Goal: Task Accomplishment & Management: Manage account settings

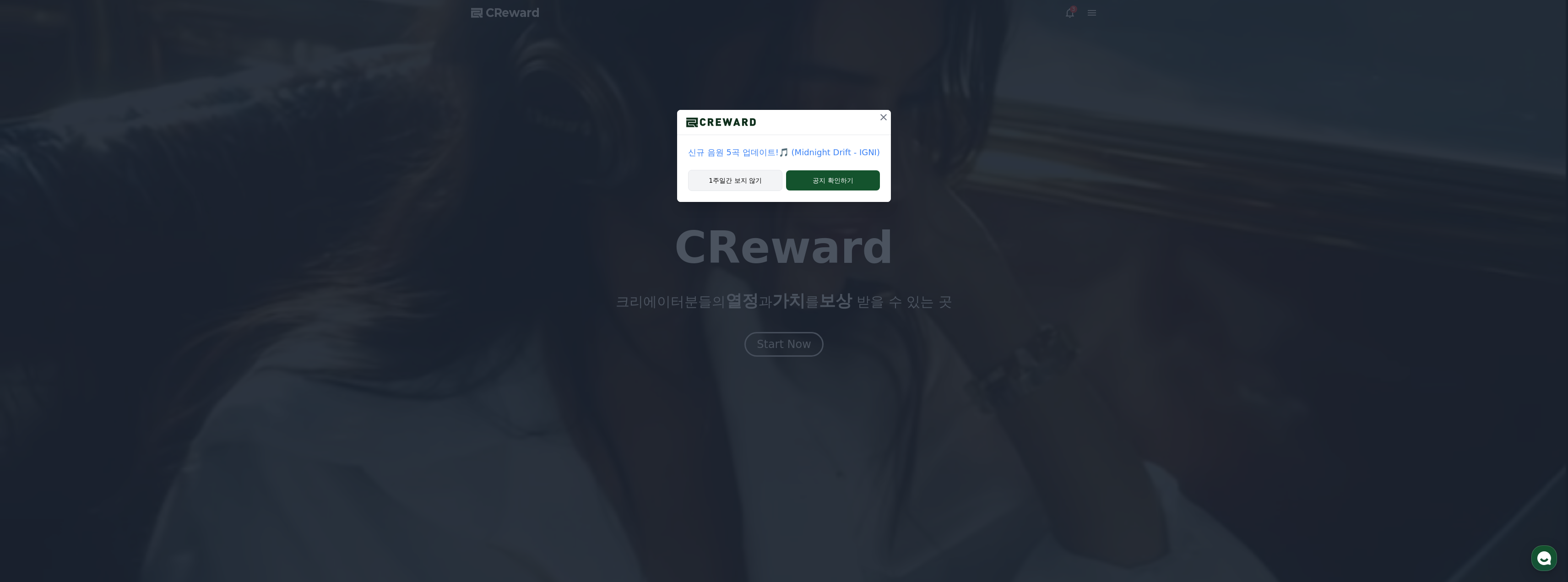
click at [749, 182] on button "1주일간 보지 않기" at bounding box center [736, 181] width 95 height 21
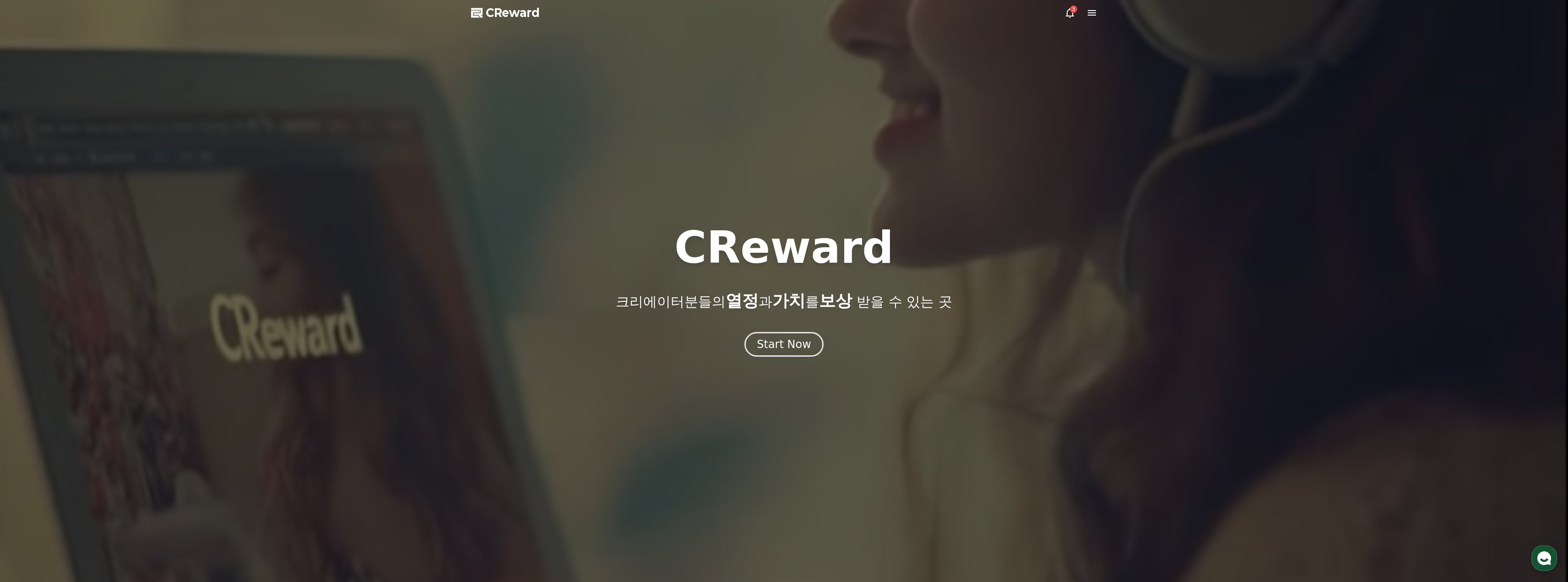
click at [1073, 14] on icon at bounding box center [1070, 12] width 11 height 11
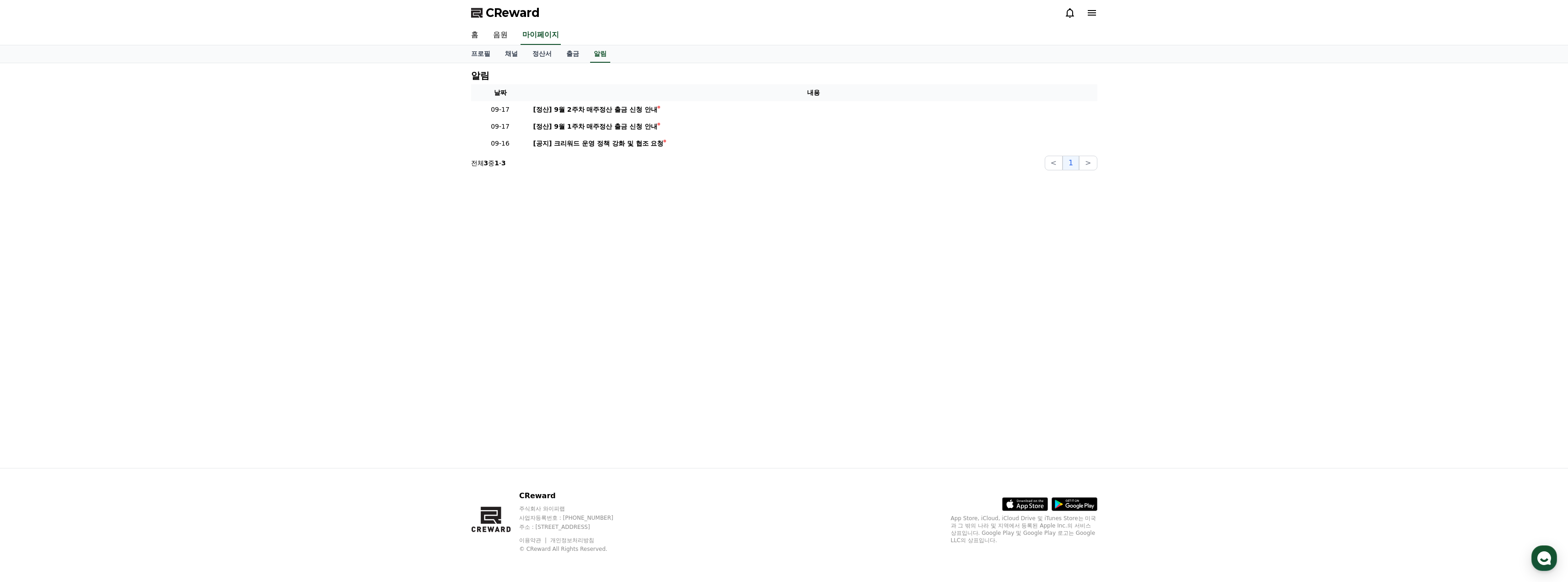
drag, startPoint x: 642, startPoint y: 224, endPoint x: 571, endPoint y: 227, distance: 71.1
click at [575, 224] on div "알림 날짜 내용 09-17 [정산] 9월 2주차 매주정산 출금 신청 안내 09-17 [정산] 9월 1주차 매주정산 출금 신청 안내 09-16 …" at bounding box center [784, 265] width 641 height 405
click at [625, 110] on div "[정산] 9월 2주차 매주정산 출금 신청 안내" at bounding box center [596, 110] width 125 height 10
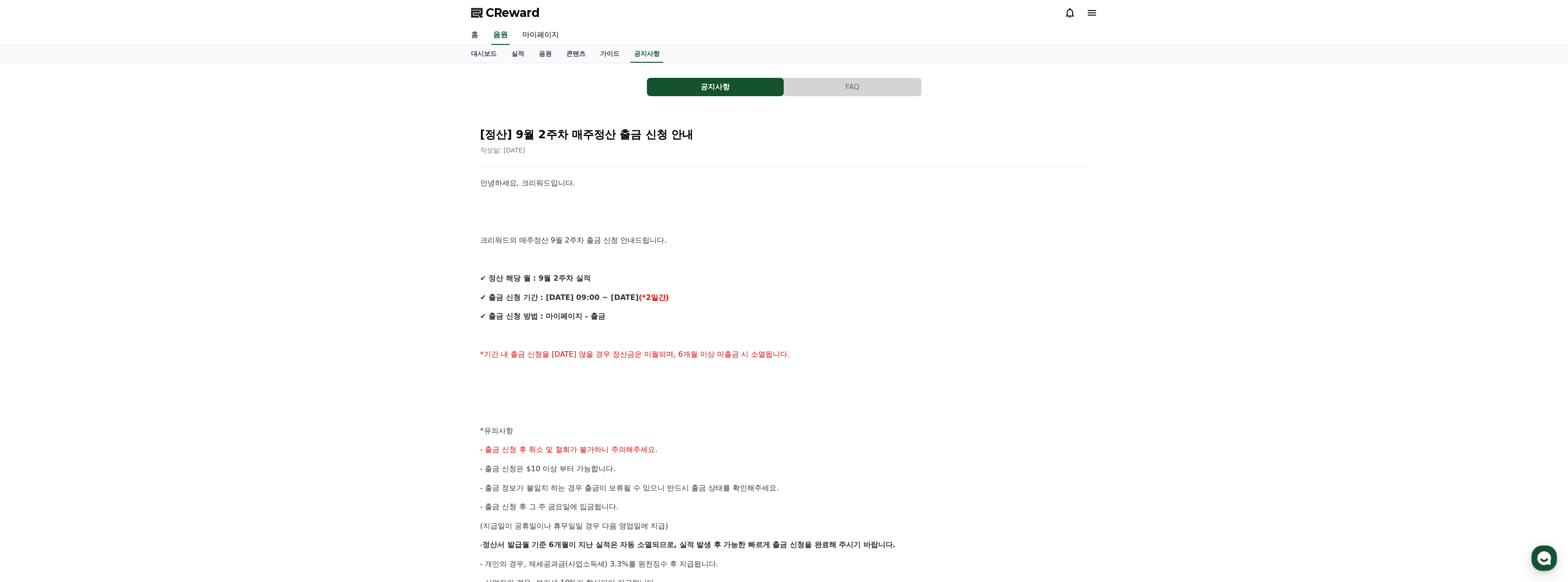
drag, startPoint x: 865, startPoint y: 243, endPoint x: 836, endPoint y: 244, distance: 29.0
drag, startPoint x: 836, startPoint y: 244, endPoint x: 820, endPoint y: 246, distance: 16.1
drag, startPoint x: 820, startPoint y: 246, endPoint x: 813, endPoint y: 247, distance: 7.1
drag, startPoint x: 813, startPoint y: 247, endPoint x: 806, endPoint y: 245, distance: 7.3
drag, startPoint x: 802, startPoint y: 246, endPoint x: 798, endPoint y: 242, distance: 5.7
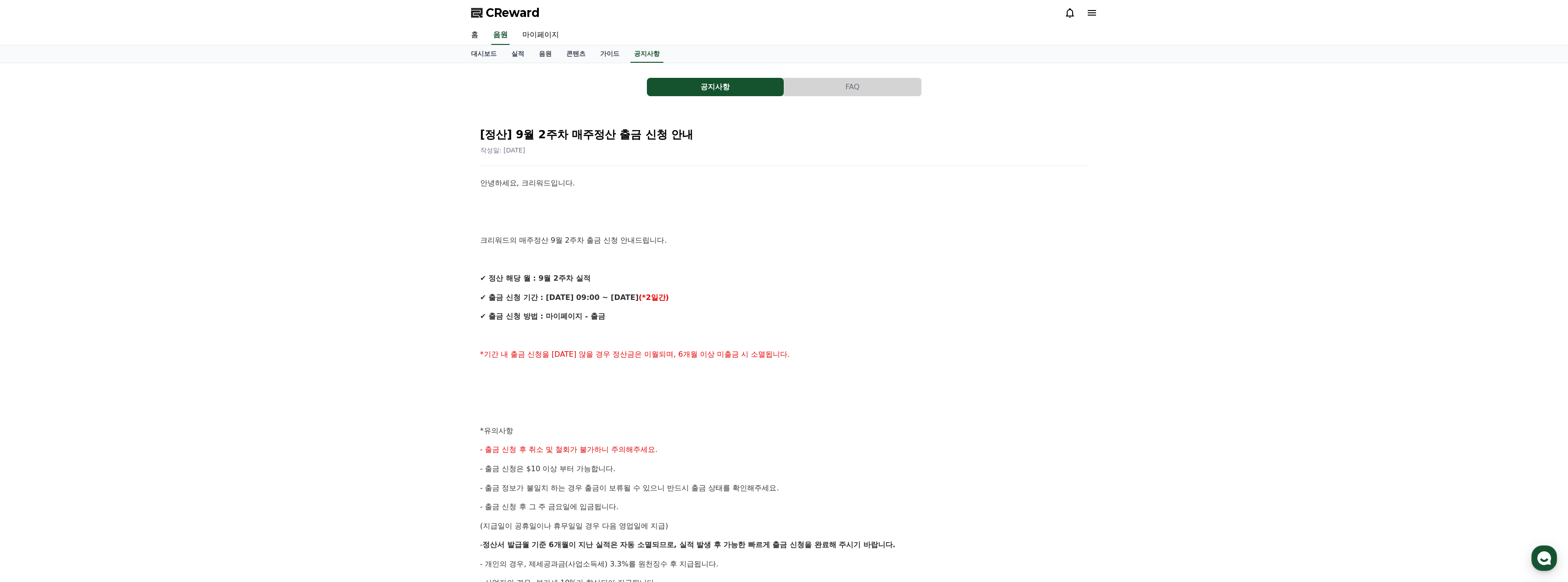
click at [799, 243] on p "크리워드의 매주정산 9월 2주차 출금 신청 안내드립니다." at bounding box center [784, 240] width 608 height 12
drag, startPoint x: 899, startPoint y: 271, endPoint x: 888, endPoint y: 269, distance: 11.2
drag, startPoint x: 888, startPoint y: 269, endPoint x: 877, endPoint y: 268, distance: 11.0
click at [877, 268] on div "안녕하세요, 크리워드입니다. 크리워드의 매주정산 9월 2주차 출금 신청 안내드립니다. ✔ 정산 해당 월 : 9월 2주차 실적 ✔ 출금 신청 기…" at bounding box center [784, 440] width 608 height 526
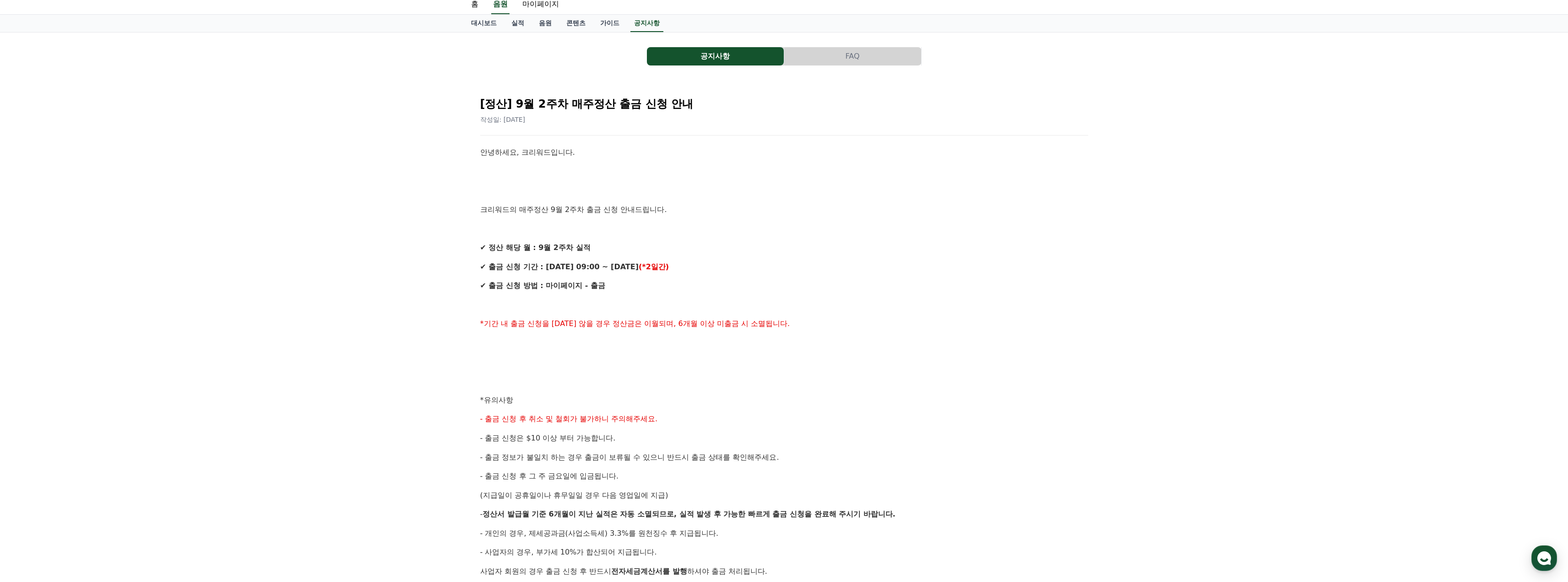
scroll to position [137, 0]
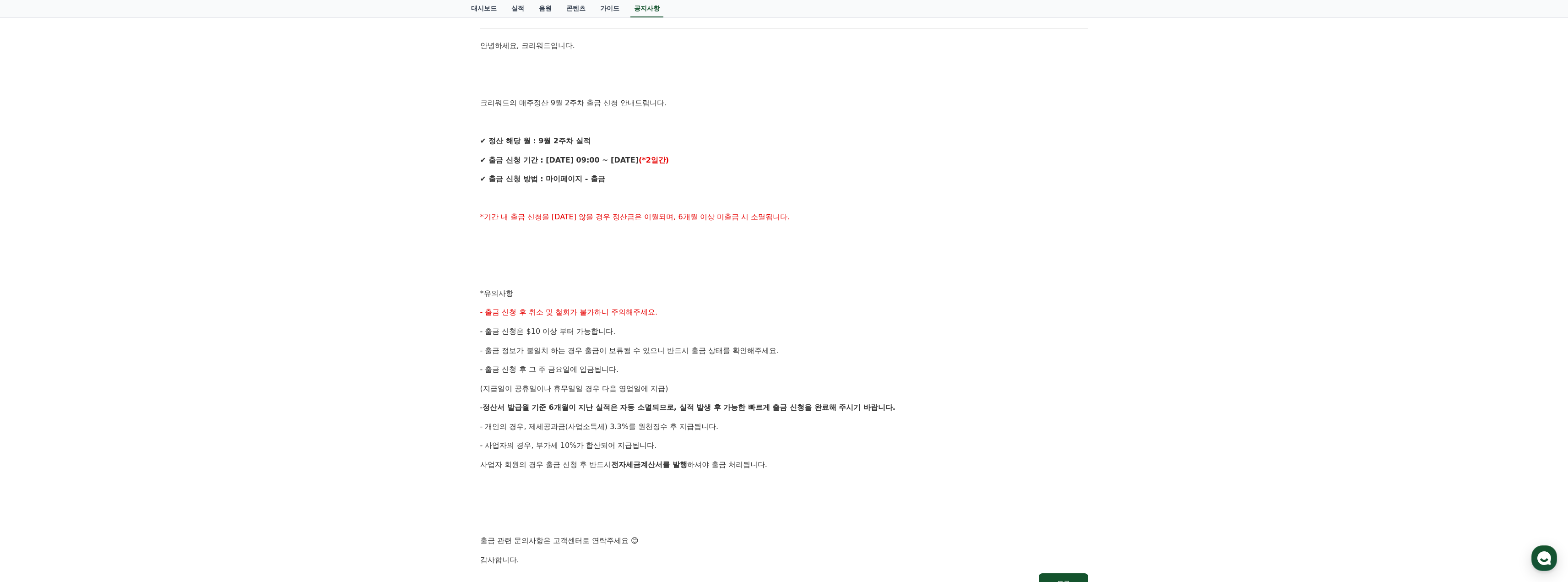
drag, startPoint x: 877, startPoint y: 263, endPoint x: 864, endPoint y: 261, distance: 13.2
click at [864, 261] on div "안녕하세요, 크리워드입니다. 크리워드의 매주정산 9월 2주차 출금 신청 안내드립니다. ✔ 정산 해당 월 : 9월 2주차 실적 ✔ 출금 신청 기…" at bounding box center [784, 303] width 608 height 526
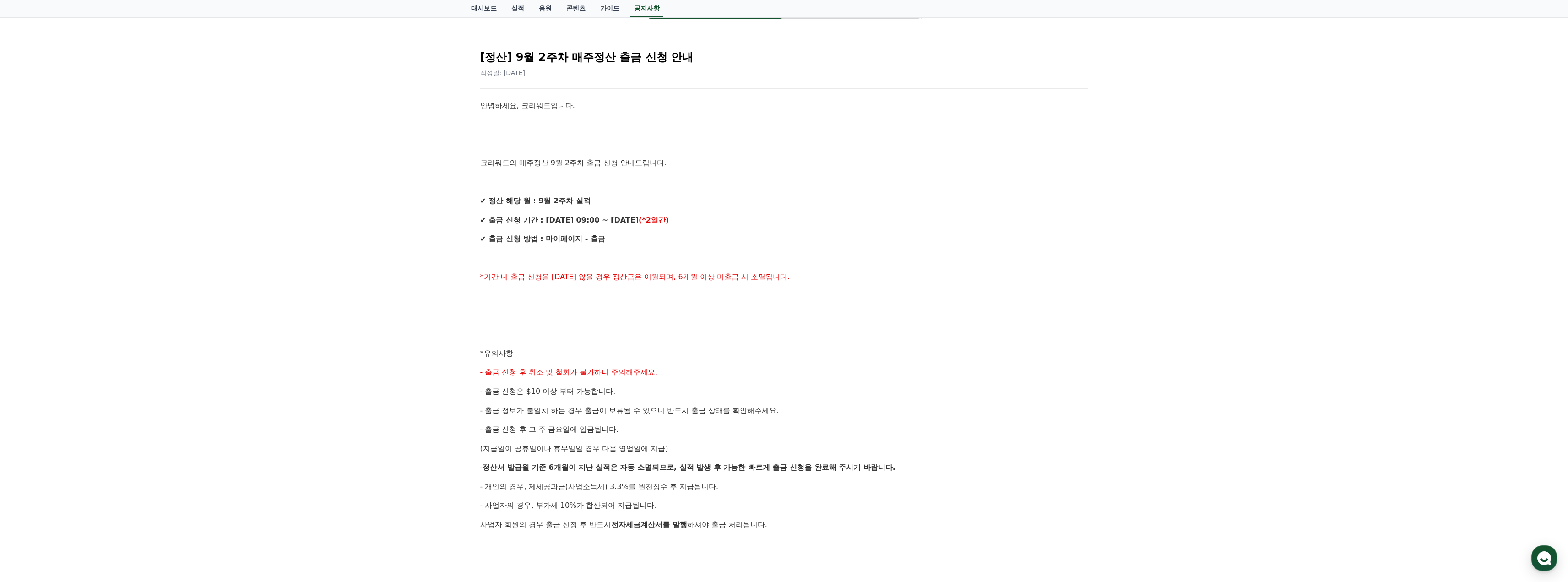
scroll to position [0, 0]
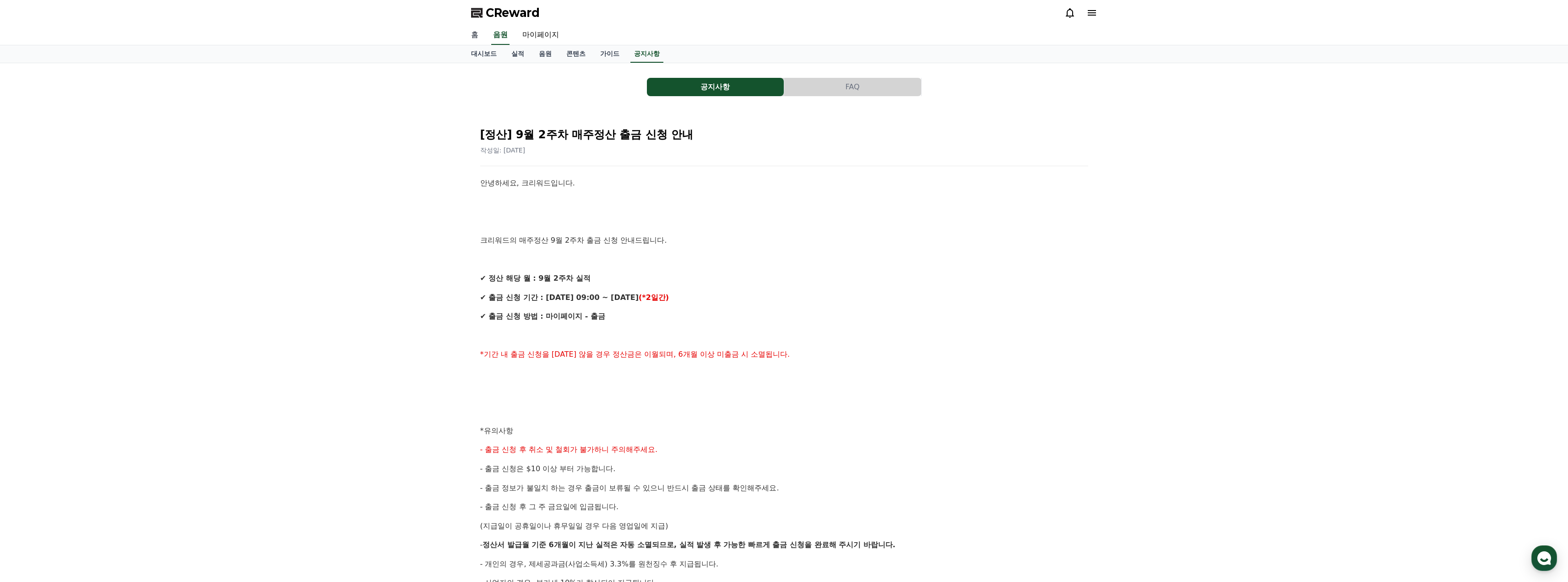
click at [477, 35] on link "홈" at bounding box center [474, 35] width 22 height 19
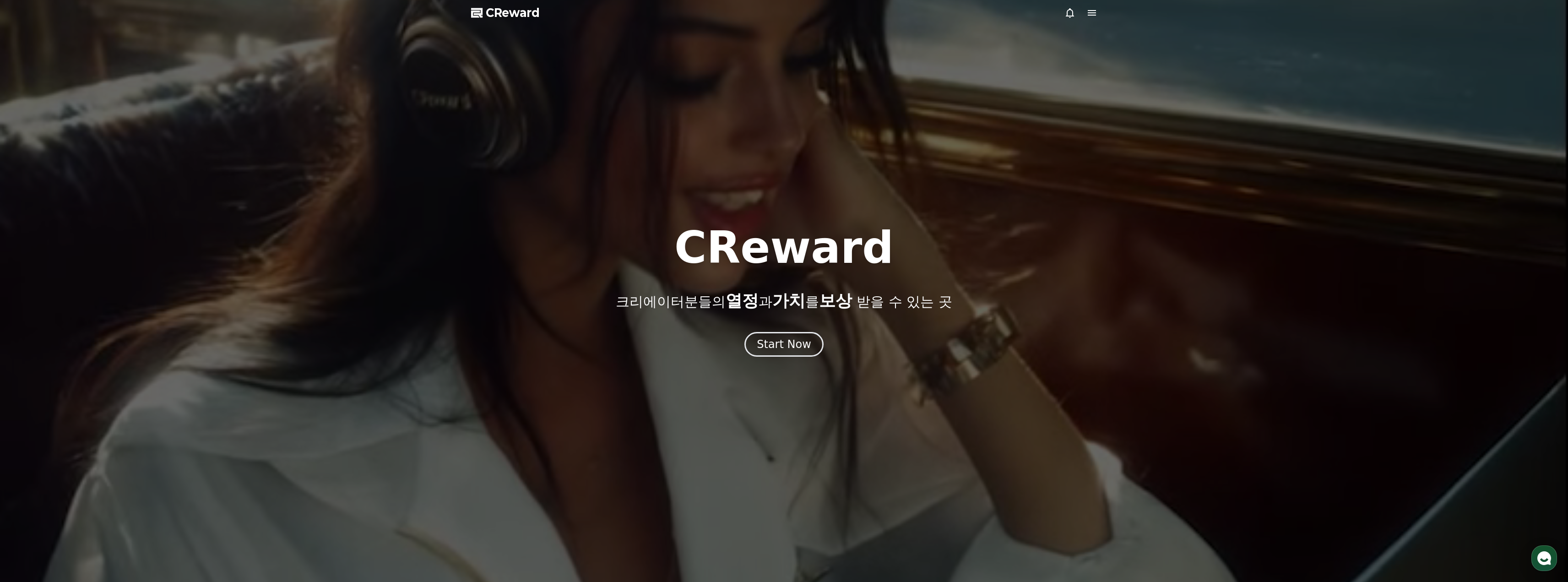
click at [490, 13] on span "CReward" at bounding box center [513, 12] width 54 height 14
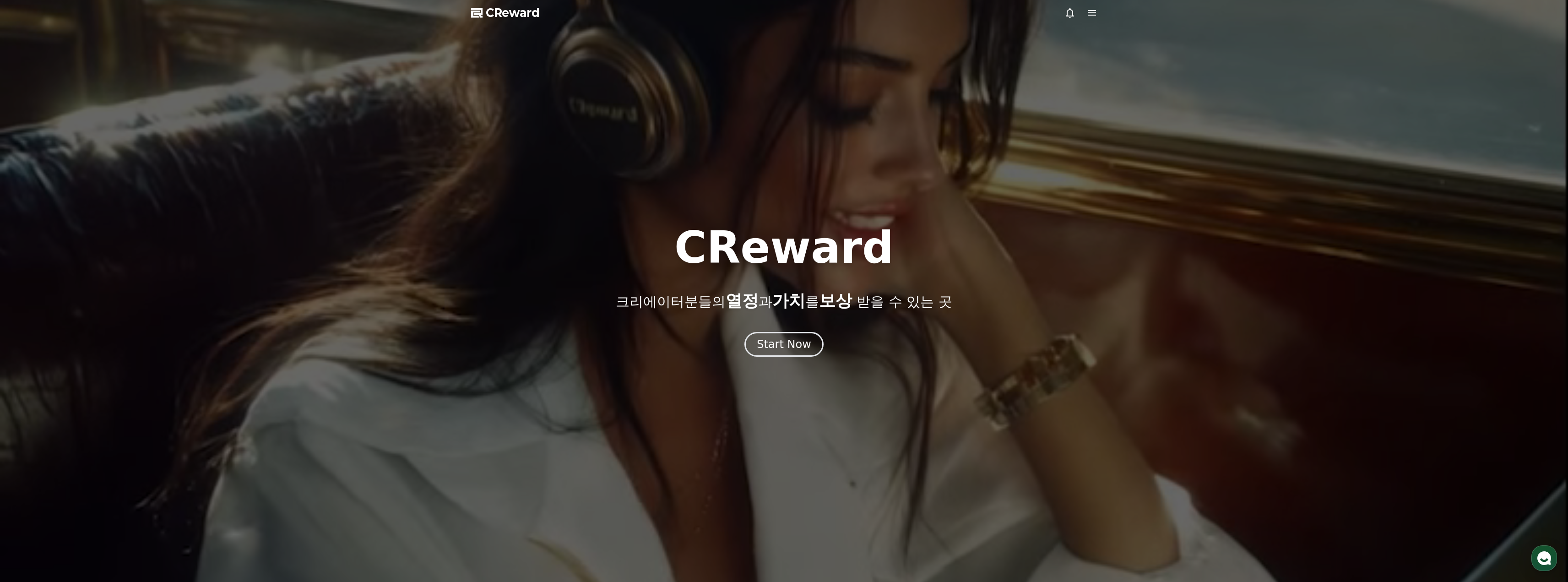
scroll to position [229, 0]
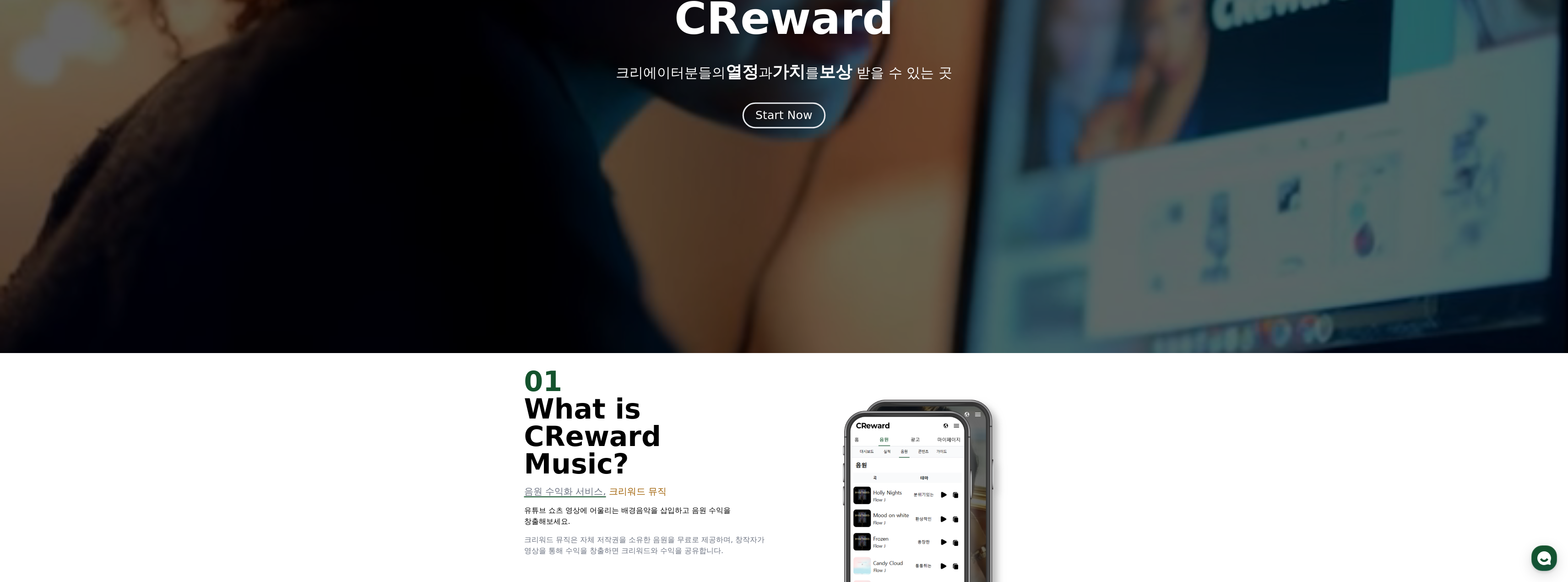
click at [806, 119] on div "Start Now" at bounding box center [784, 116] width 56 height 16
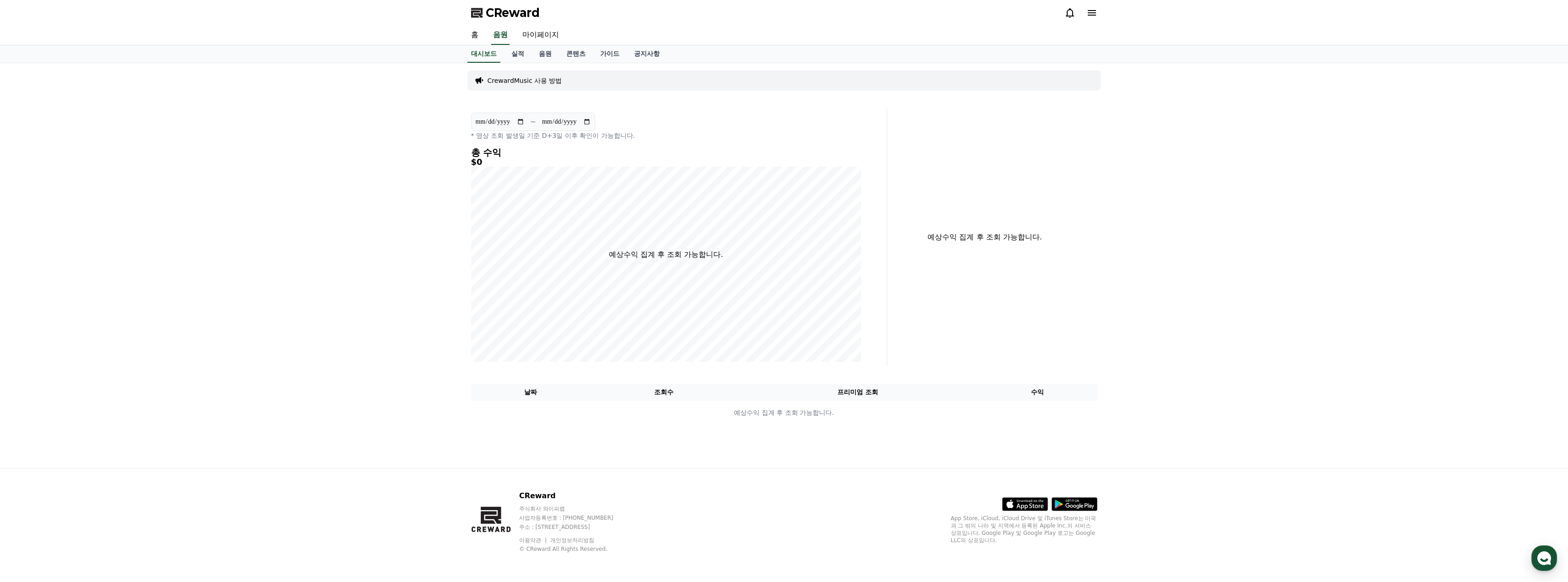
click at [1091, 10] on icon at bounding box center [1092, 12] width 9 height 5
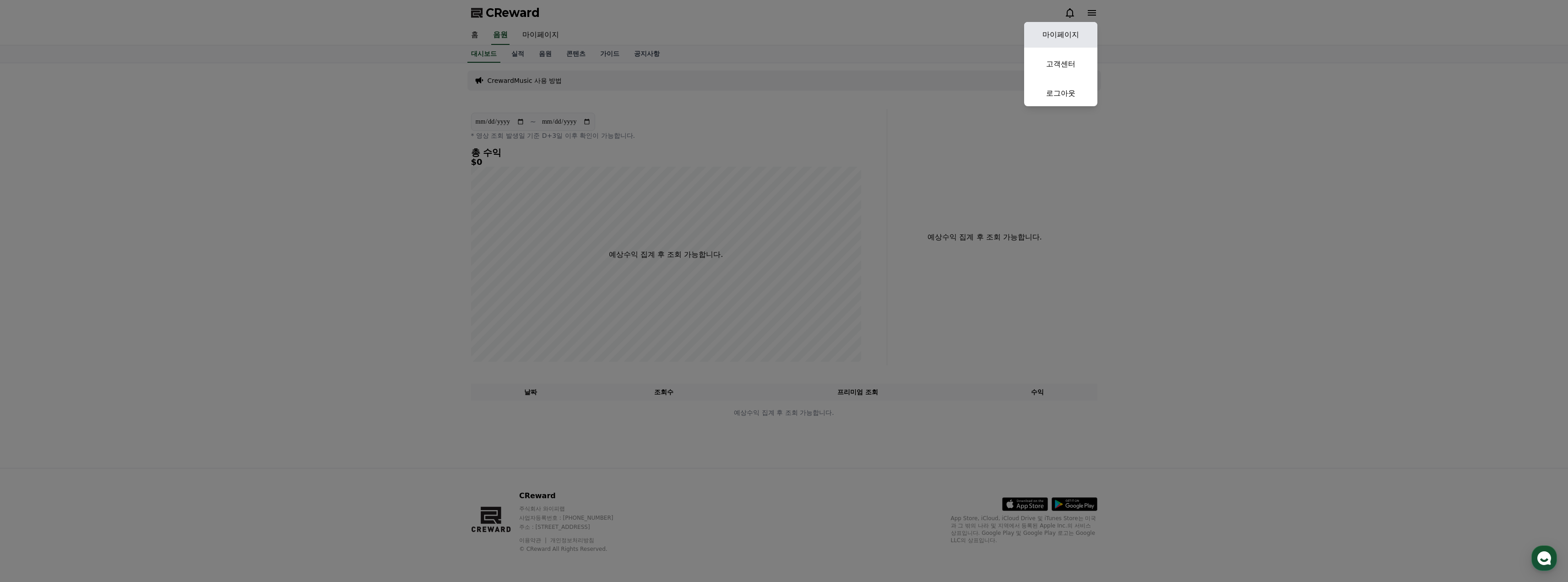
click at [1077, 37] on link "마이페이지" at bounding box center [1061, 34] width 74 height 26
select select "**********"
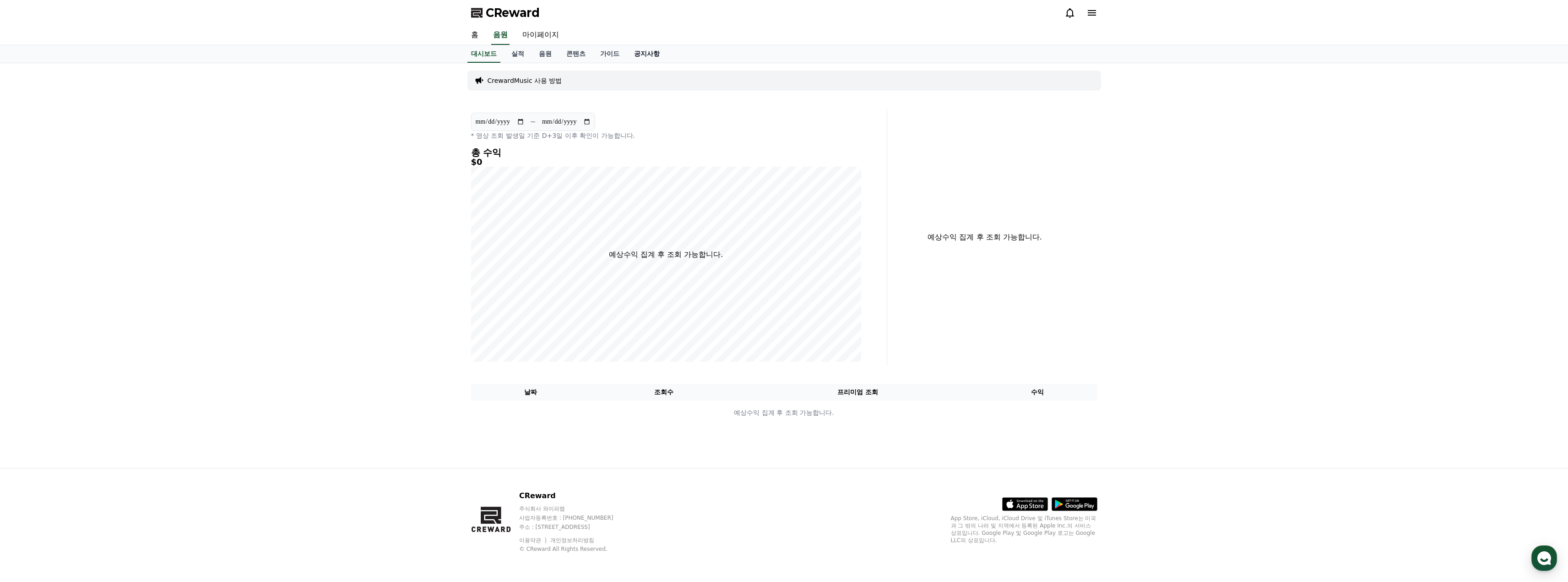
click at [650, 52] on link "공지사항" at bounding box center [646, 54] width 40 height 17
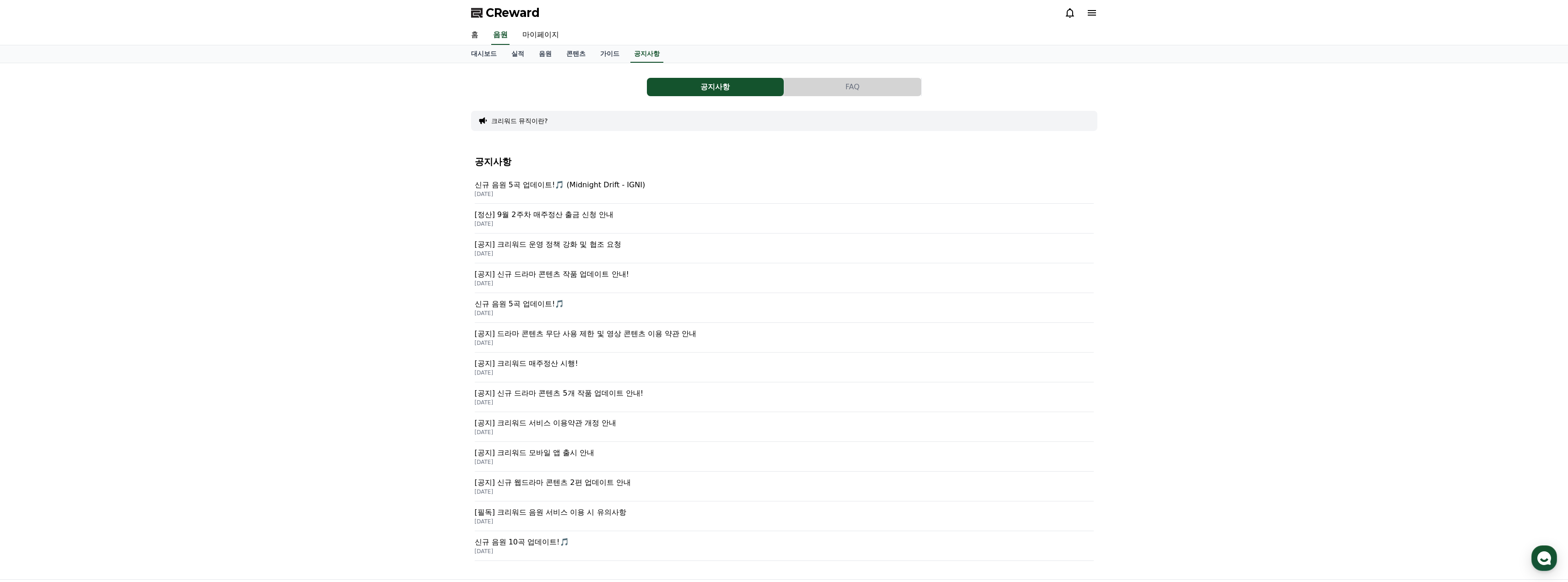
drag, startPoint x: 355, startPoint y: 214, endPoint x: 327, endPoint y: 214, distance: 28.0
drag, startPoint x: 327, startPoint y: 214, endPoint x: 311, endPoint y: 213, distance: 16.0
drag, startPoint x: 311, startPoint y: 213, endPoint x: 552, endPoint y: 245, distance: 243.1
click at [552, 245] on p "[공지] 크리워드 운영 정책 강화 및 협조 요청" at bounding box center [784, 244] width 619 height 11
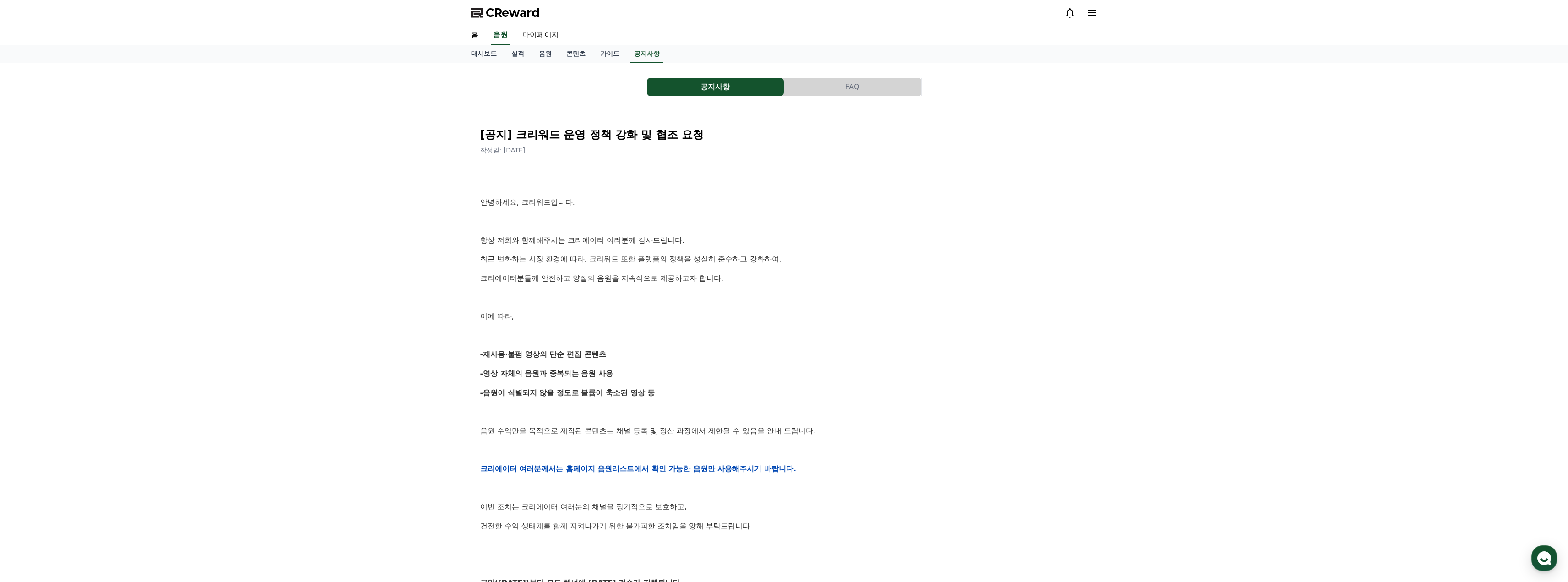
drag, startPoint x: 824, startPoint y: 389, endPoint x: 779, endPoint y: 386, distance: 45.1
click at [779, 387] on p "-음원이 식별되지 않을 정도로 볼륨이 축소된 영상 등" at bounding box center [784, 393] width 608 height 12
drag, startPoint x: 794, startPoint y: 397, endPoint x: 732, endPoint y: 411, distance: 63.6
drag, startPoint x: 732, startPoint y: 411, endPoint x: 708, endPoint y: 420, distance: 25.6
drag, startPoint x: 708, startPoint y: 420, endPoint x: 702, endPoint y: 419, distance: 6.1
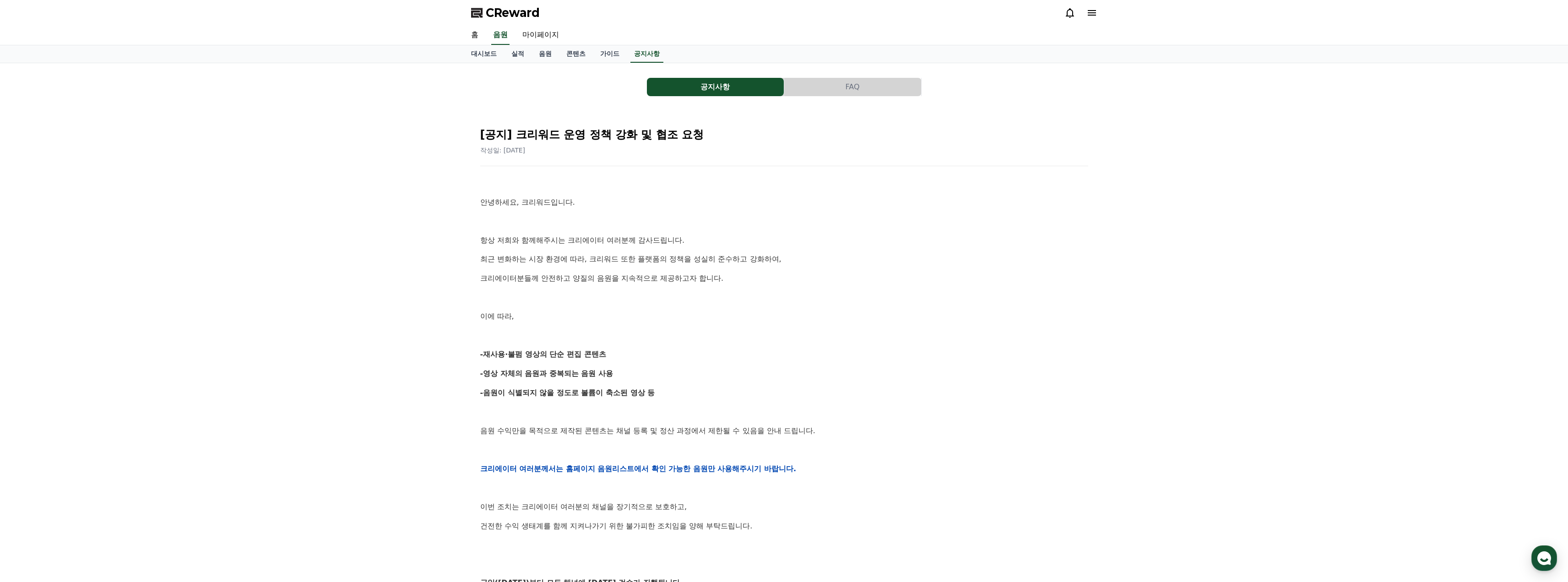
drag, startPoint x: 702, startPoint y: 419, endPoint x: 692, endPoint y: 426, distance: 12.2
click at [682, 424] on div "안녕하세요, 크리워드입니다. 항상 저희와 함께해주시는 크리에이터 여러분께 감사드립니다. 최근 변화하는 시장 환경에 따라, 크리워드 또한 플랫폼…" at bounding box center [784, 468] width 608 height 583
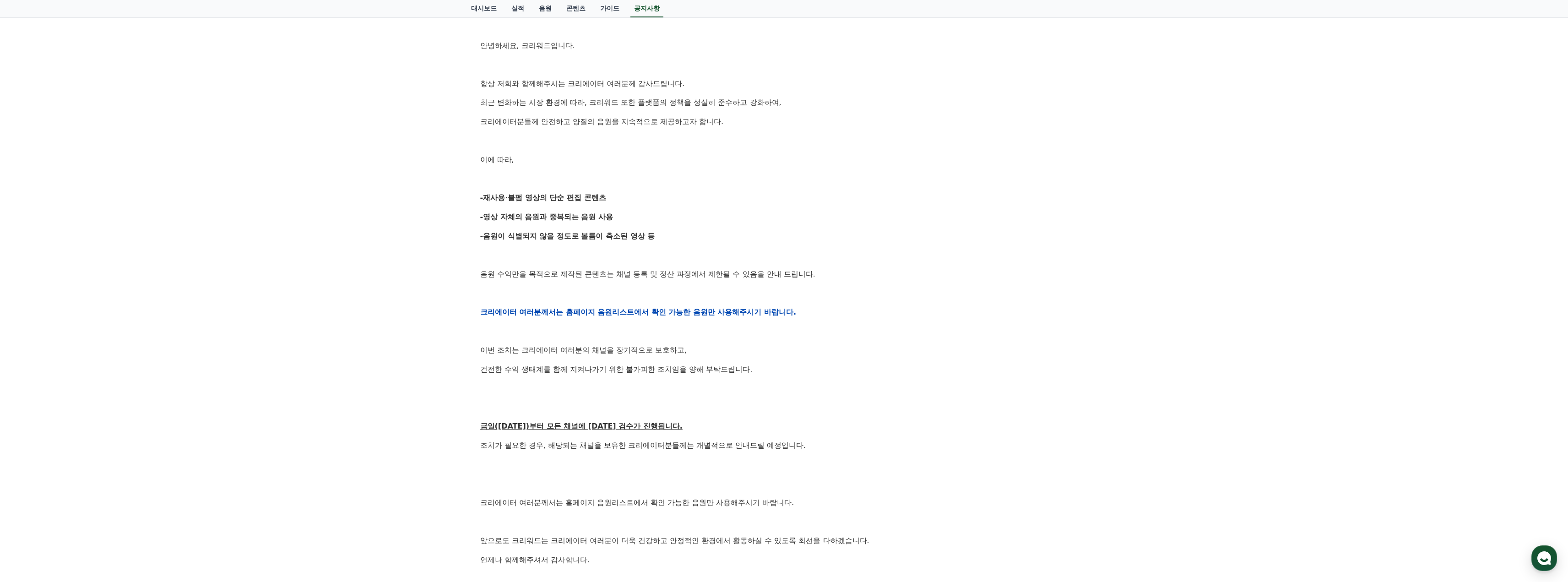
scroll to position [183, 0]
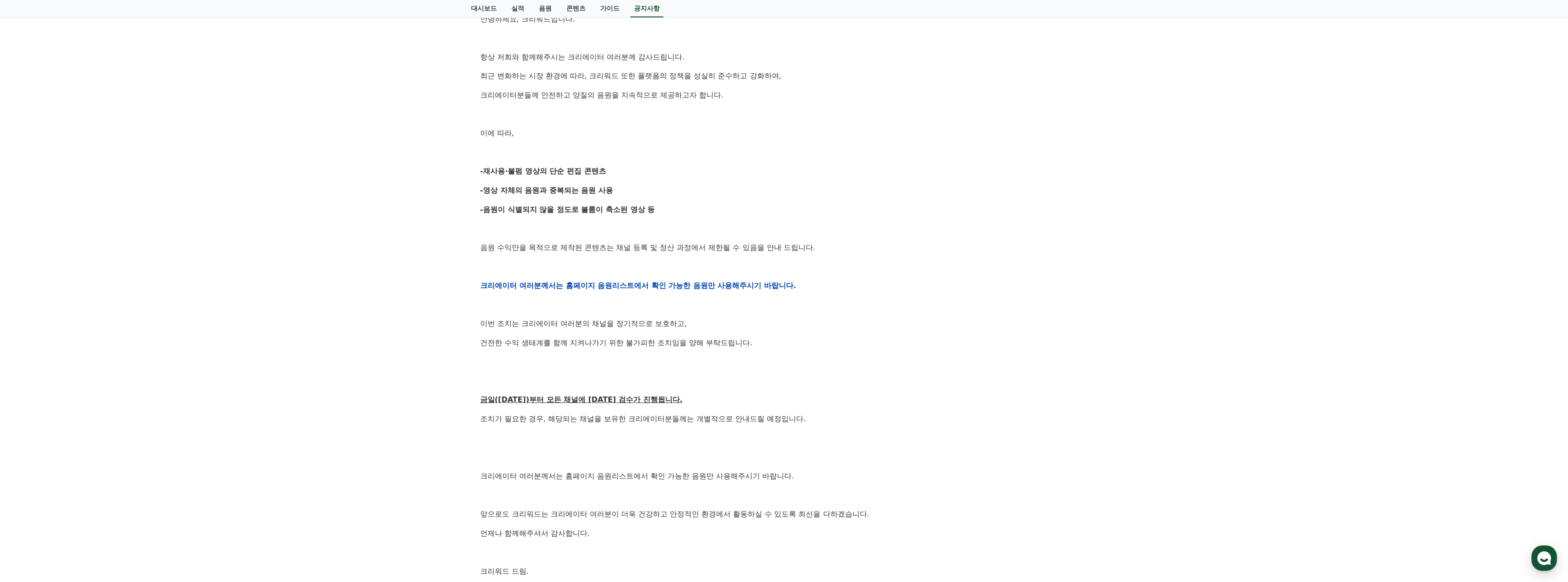
drag, startPoint x: 985, startPoint y: 406, endPoint x: 914, endPoint y: 413, distance: 71.3
drag, startPoint x: 914, startPoint y: 413, endPoint x: 892, endPoint y: 415, distance: 22.1
drag, startPoint x: 892, startPoint y: 415, endPoint x: 879, endPoint y: 416, distance: 13.0
drag, startPoint x: 879, startPoint y: 416, endPoint x: 870, endPoint y: 418, distance: 9.2
click at [870, 418] on p "조치가 필요한 경우, 해당되는 채널을 보유한 크리에이터분들께는 개별적으로 안내드릴 예정입니다." at bounding box center [784, 419] width 608 height 12
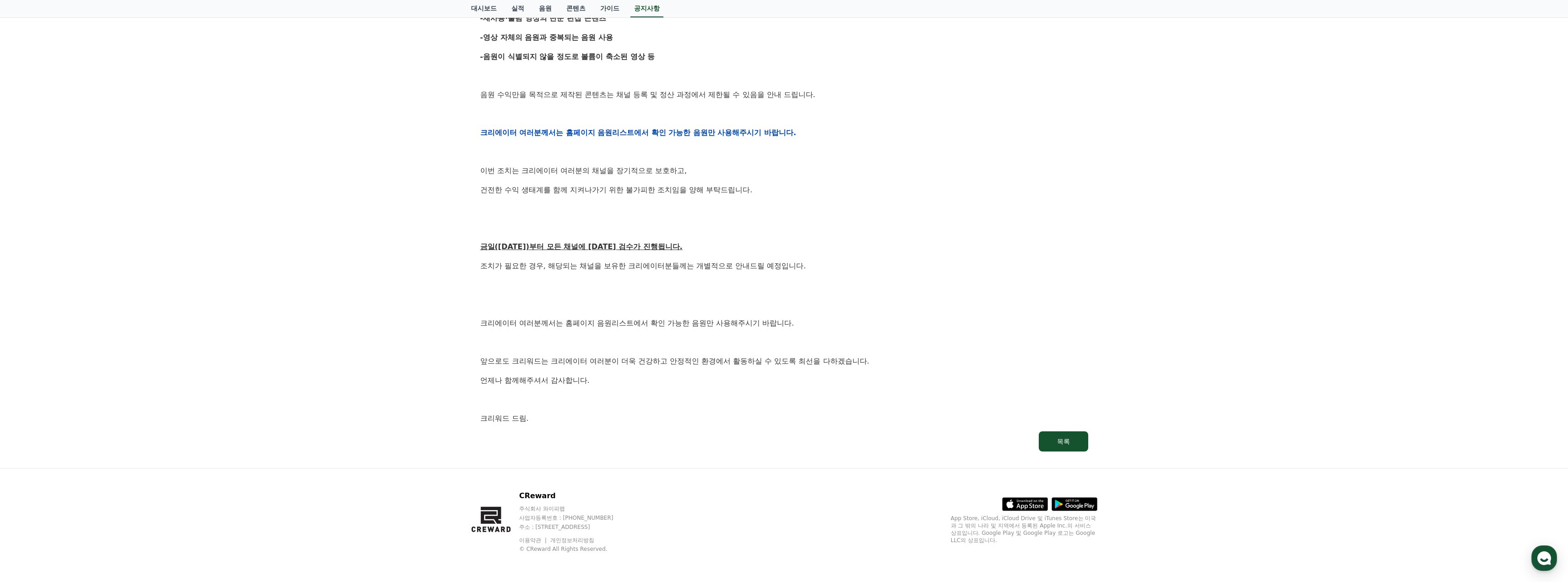
drag, startPoint x: 462, startPoint y: 423, endPoint x: 465, endPoint y: 419, distance: 5.0
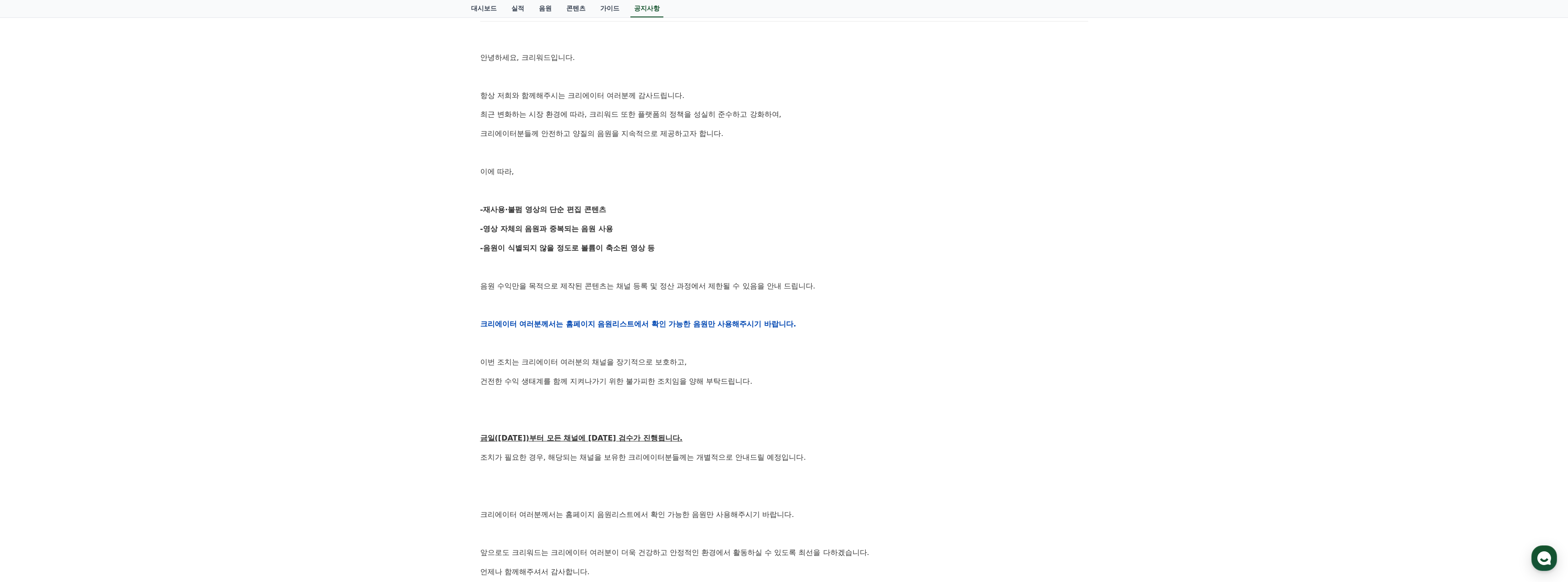
scroll to position [0, 0]
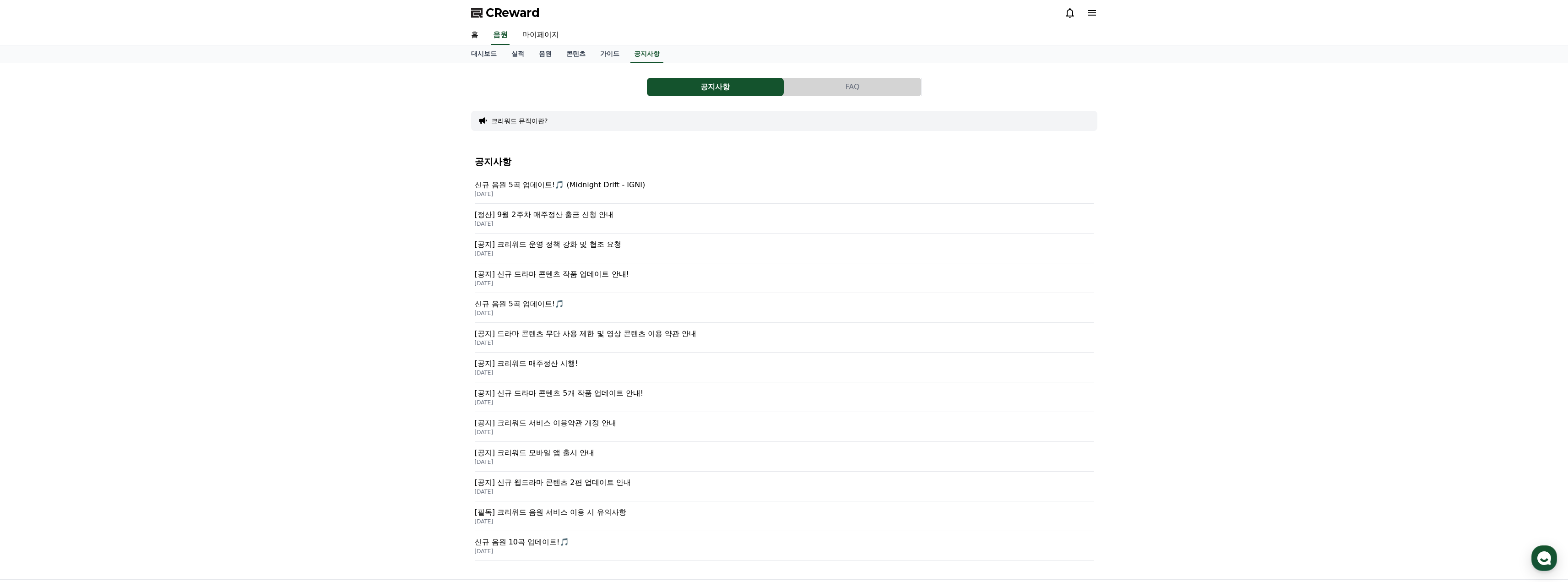
click at [1321, 270] on div "공지사항 FAQ 크리워드 뮤직이란? 공지사항 신규 음원 5곡 업데이트!🎵 (Midnight Drift - IGNI) [DATE] [정산] 9월…" at bounding box center [784, 321] width 1568 height 516
click at [546, 54] on link "음원" at bounding box center [545, 54] width 28 height 17
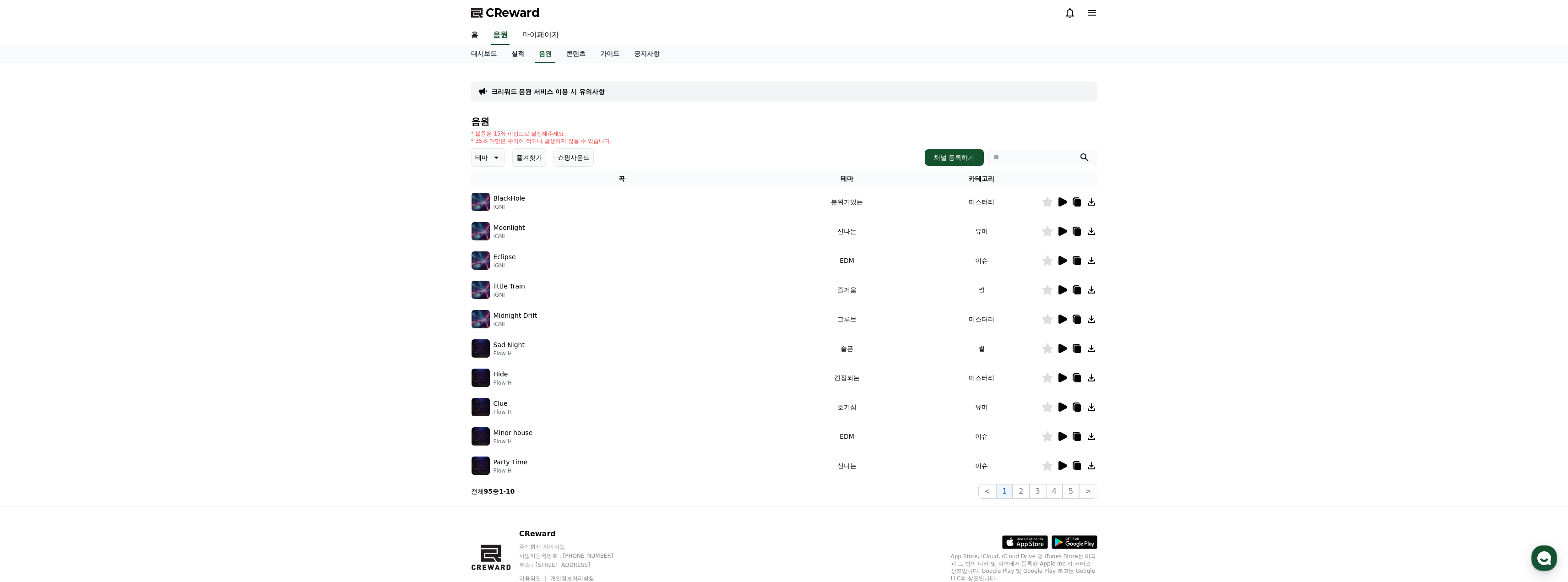
click at [509, 54] on link "실적" at bounding box center [518, 54] width 28 height 17
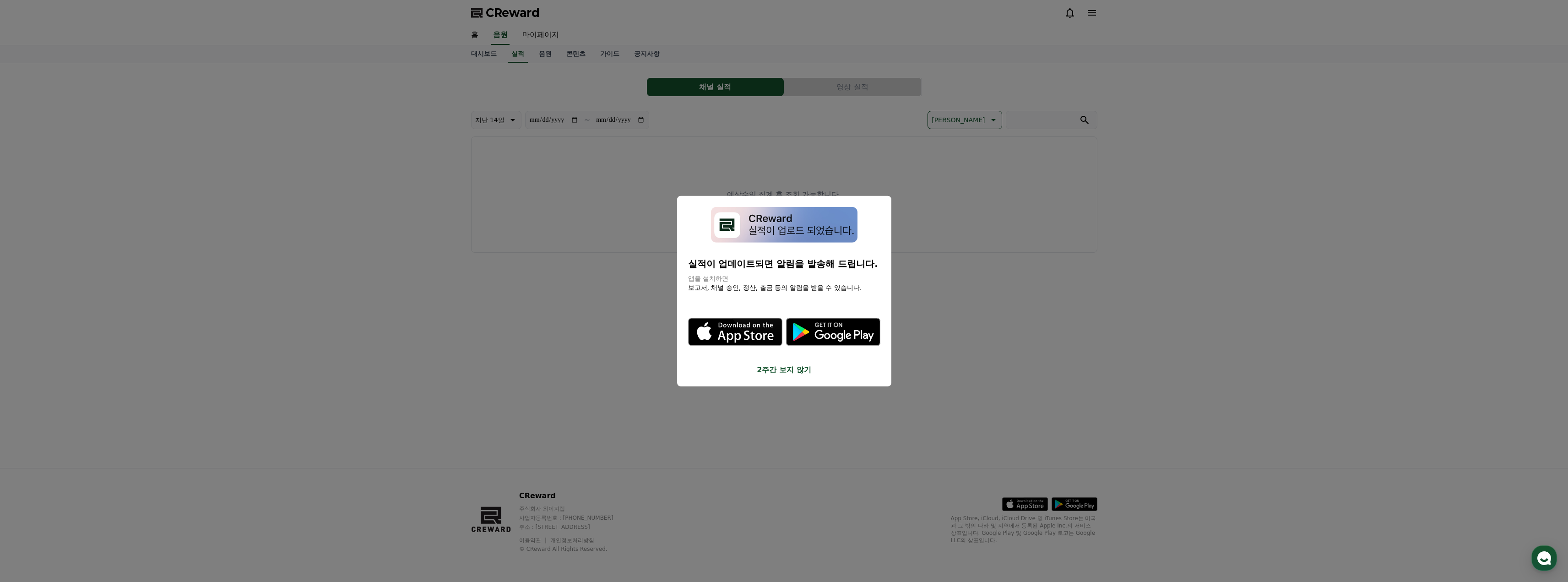
click at [793, 370] on button "2주간 보지 않기" at bounding box center [784, 370] width 192 height 11
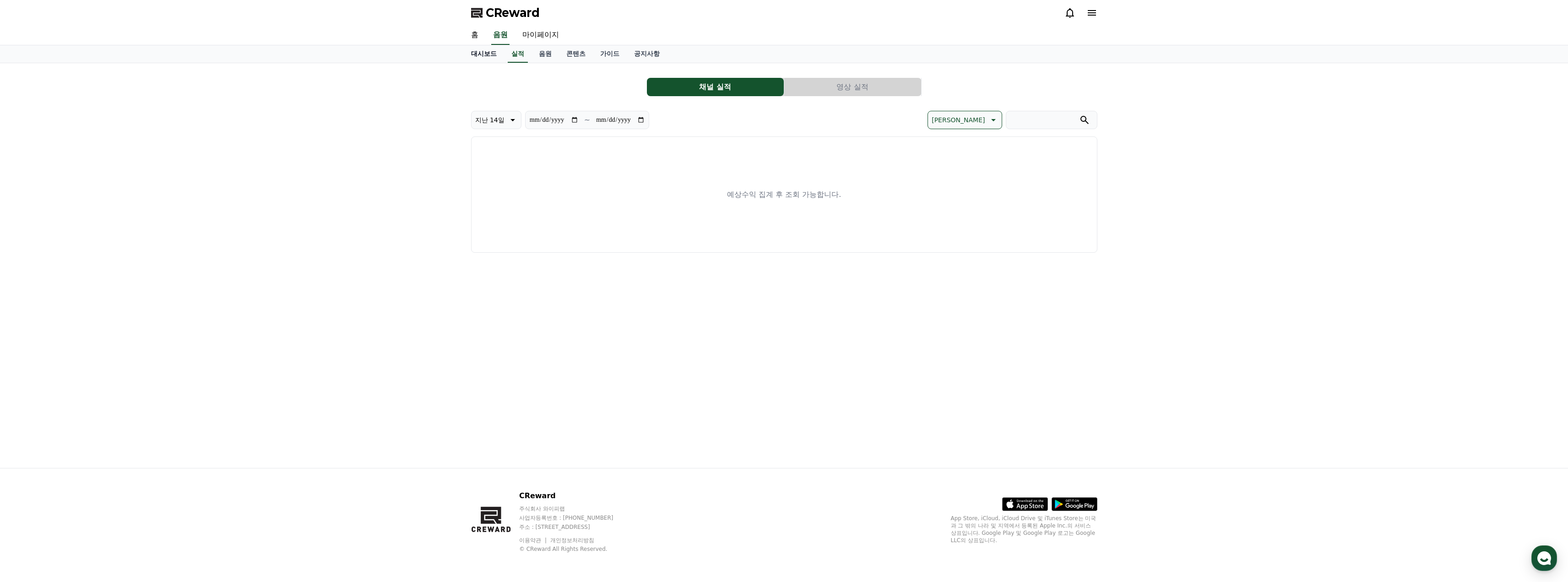
click at [489, 55] on link "대시보드" at bounding box center [483, 54] width 40 height 17
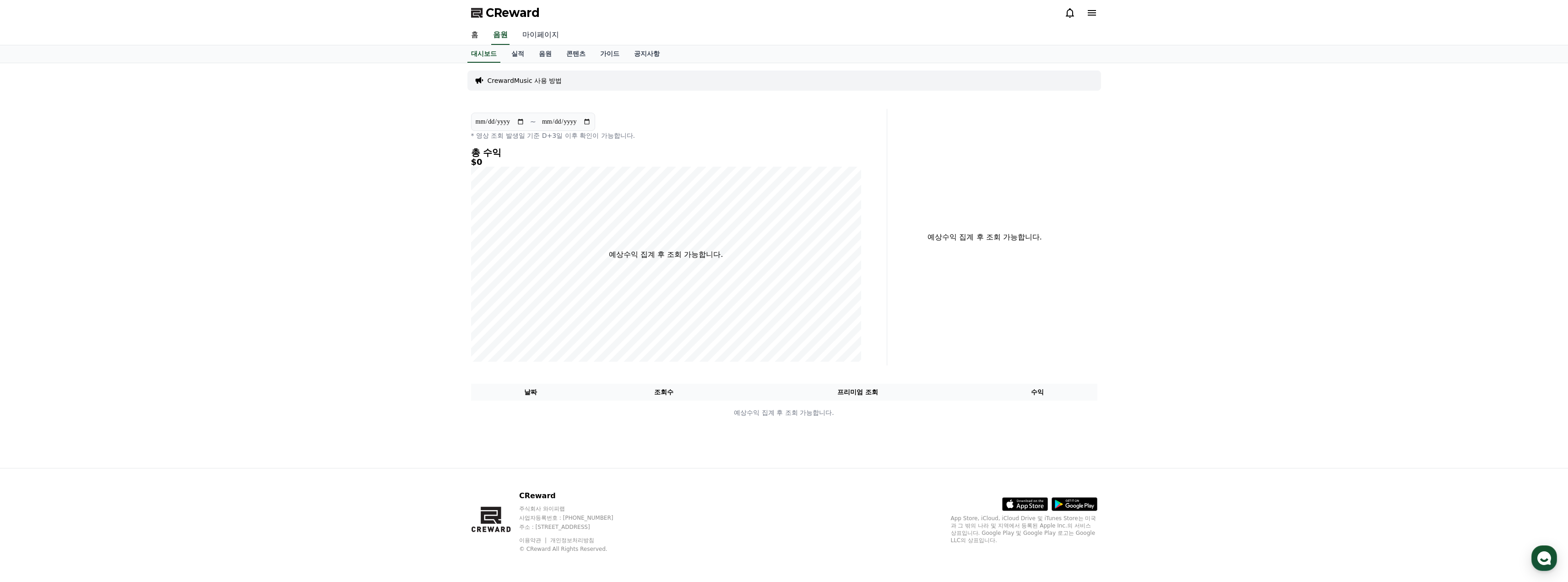
click at [545, 37] on link "마이페이지" at bounding box center [541, 35] width 51 height 19
select select "**********"
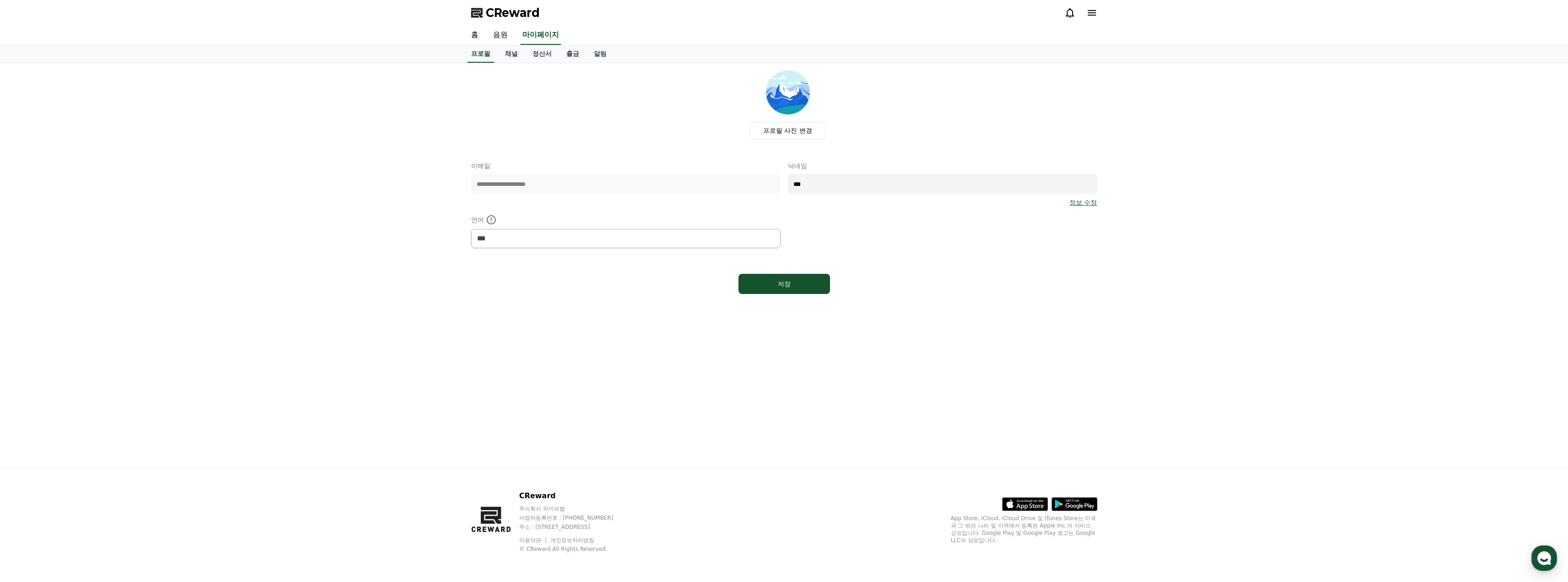
click at [1089, 11] on icon at bounding box center [1092, 12] width 9 height 5
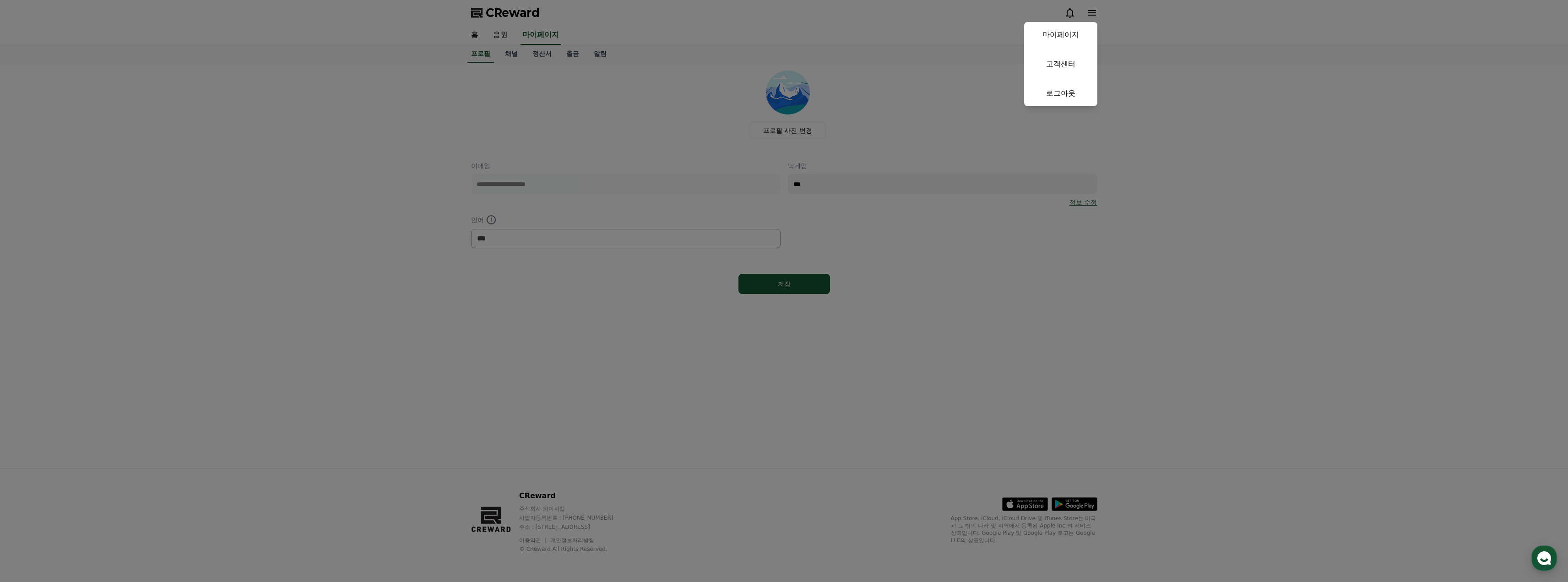
click at [1237, 197] on button "close" at bounding box center [784, 291] width 1568 height 582
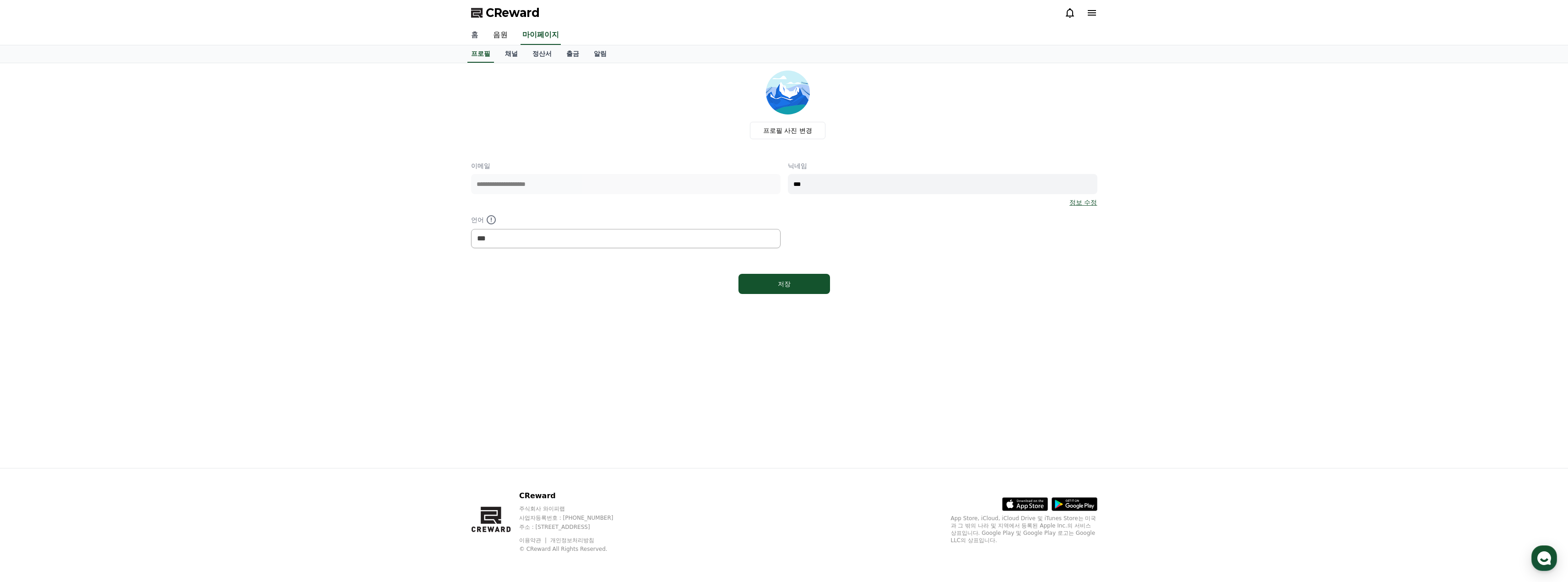
click at [477, 34] on link "홈" at bounding box center [474, 35] width 22 height 19
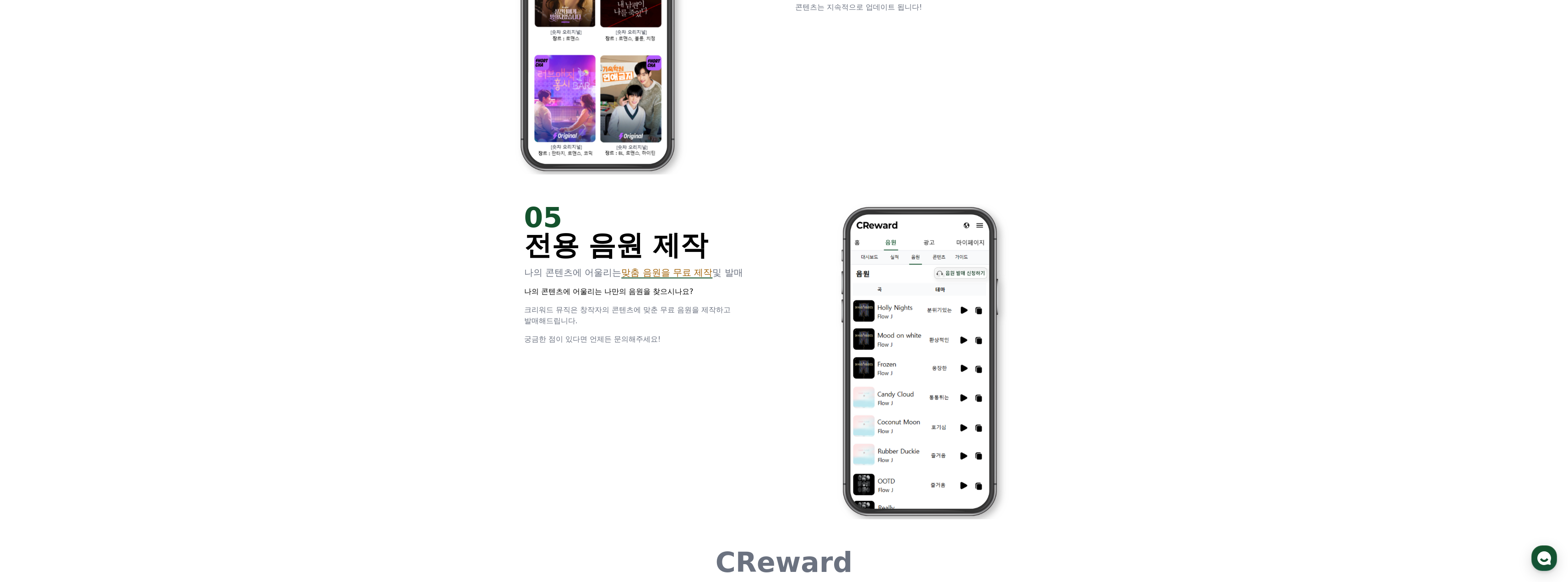
scroll to position [2480, 0]
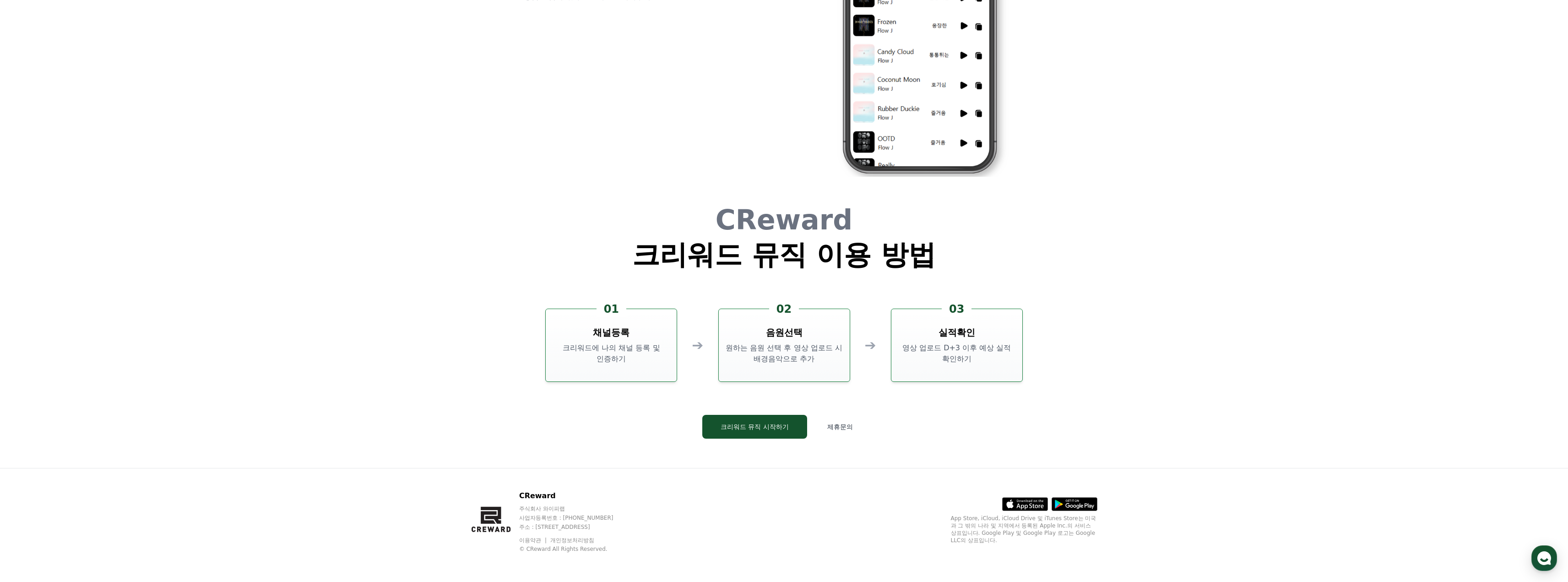
drag, startPoint x: 477, startPoint y: 355, endPoint x: 375, endPoint y: 356, distance: 102.0
click at [754, 423] on button "크리워드 뮤직 시작하기" at bounding box center [755, 426] width 105 height 24
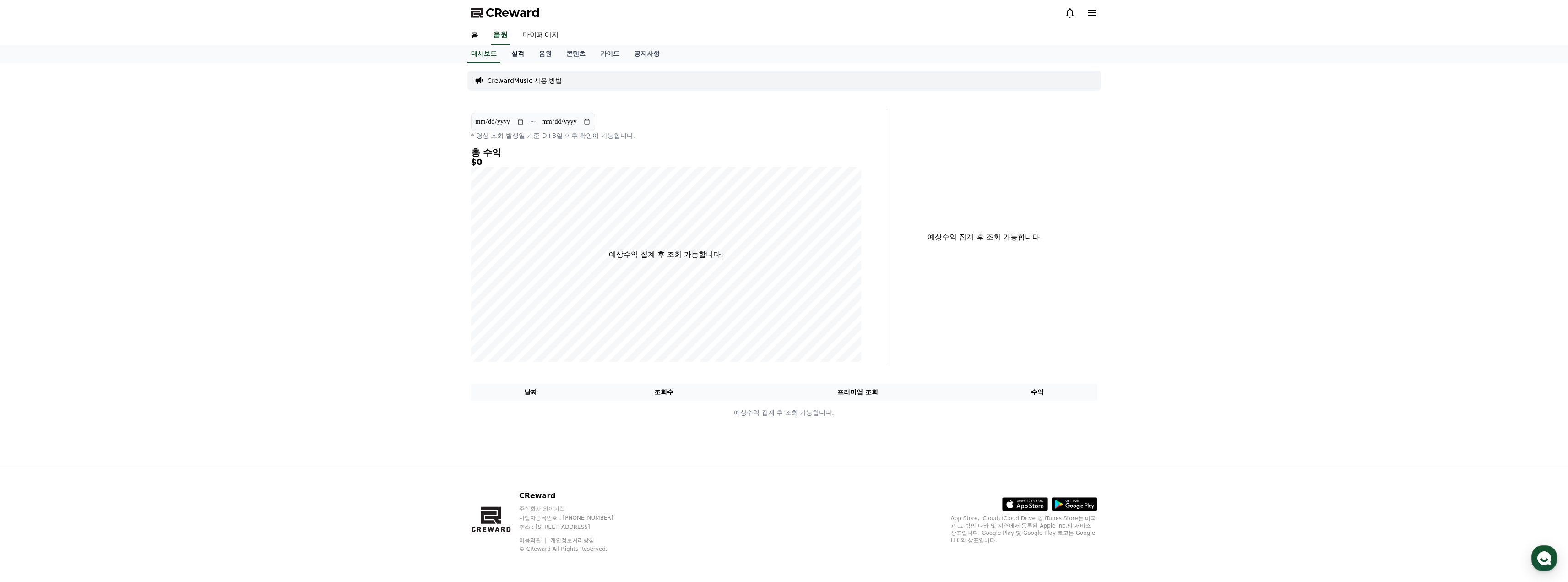
click at [519, 56] on link "실적" at bounding box center [518, 54] width 28 height 17
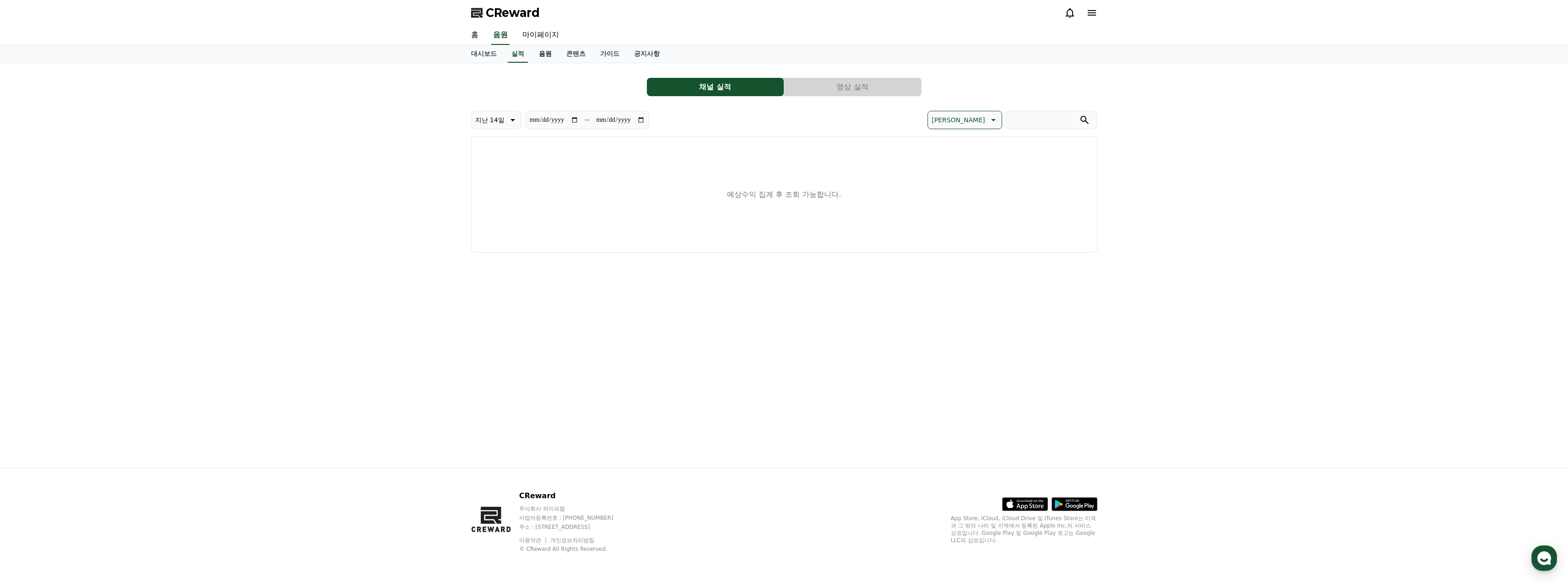
click at [549, 56] on link "음원" at bounding box center [545, 54] width 28 height 17
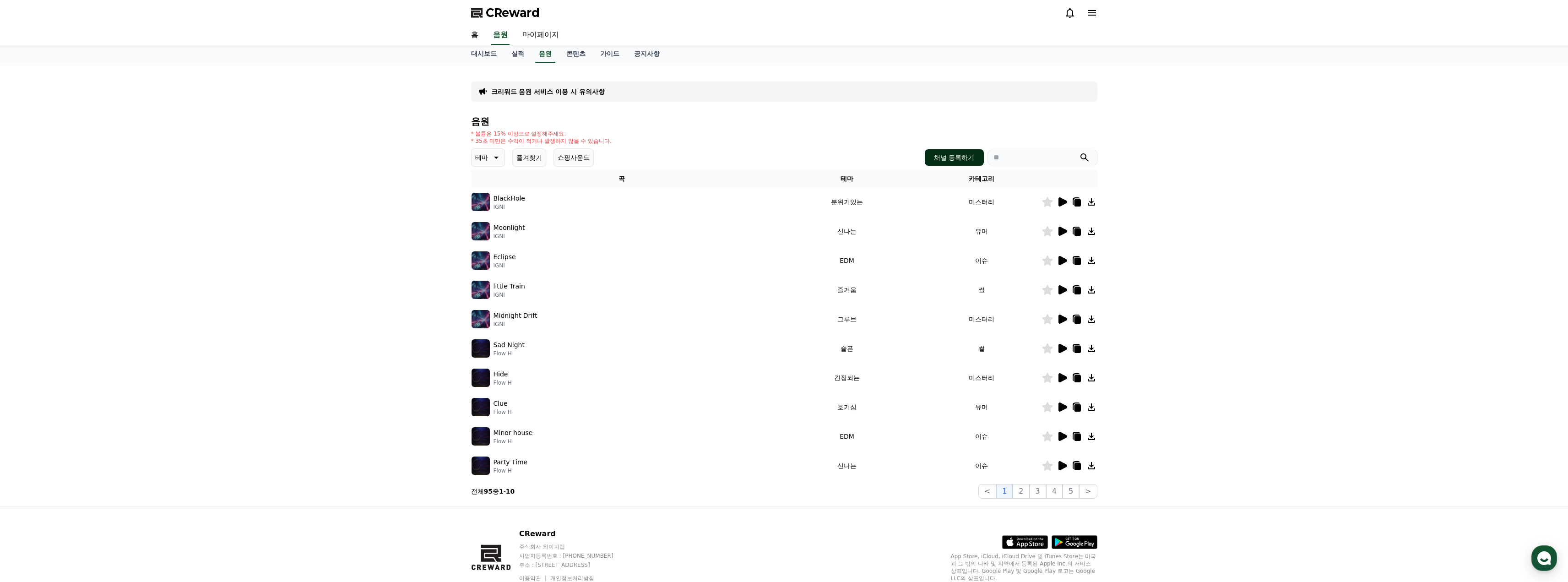
click at [945, 156] on button "채널 등록하기" at bounding box center [954, 157] width 58 height 16
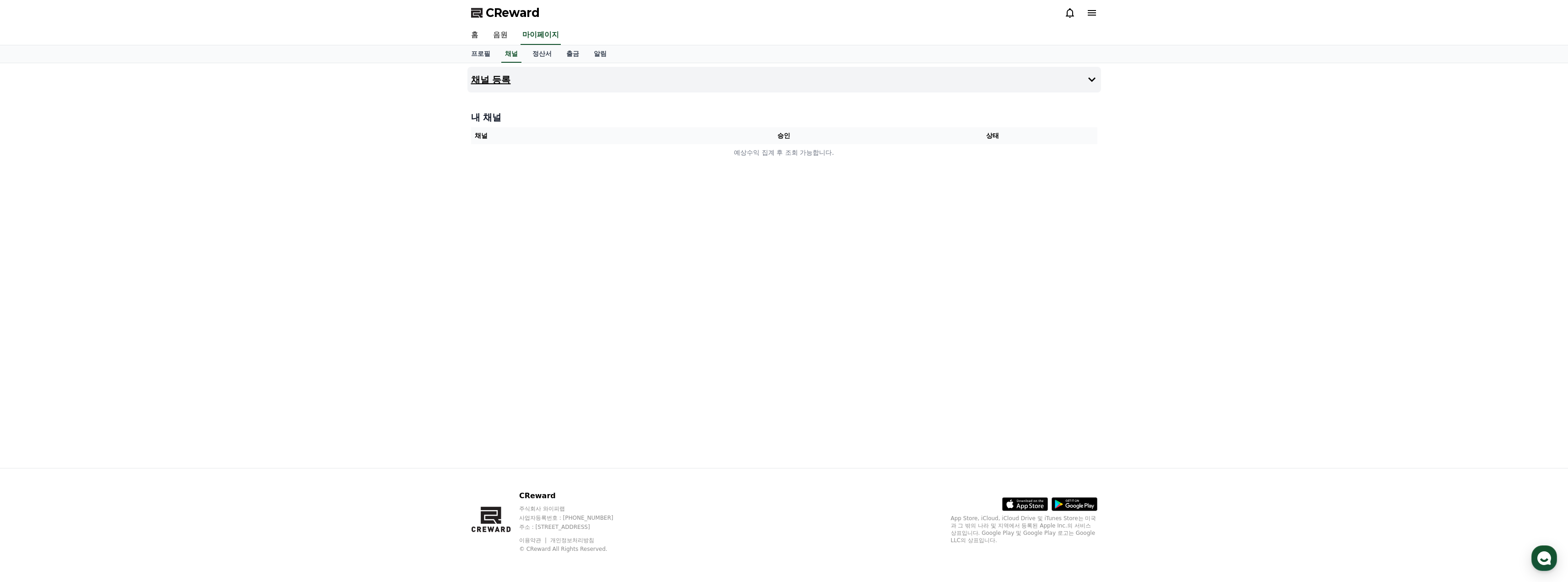
click at [931, 81] on button "채널 등록" at bounding box center [784, 79] width 634 height 26
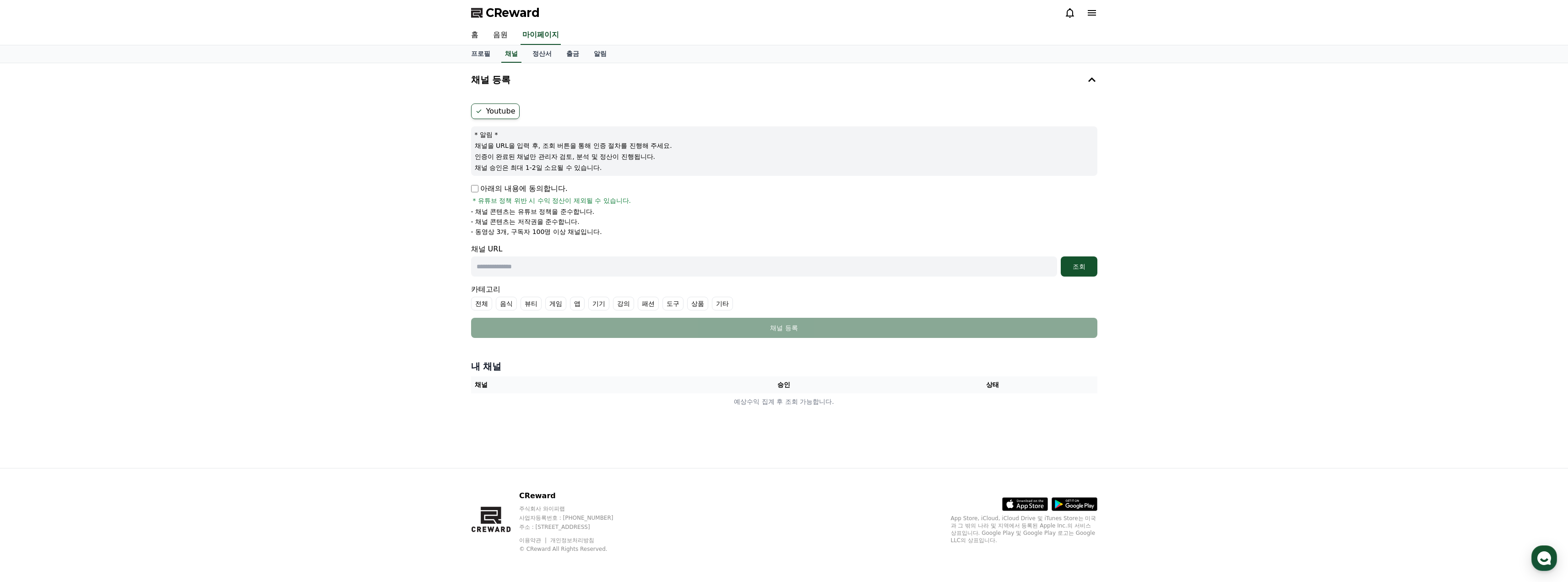
drag, startPoint x: 1276, startPoint y: 283, endPoint x: 1222, endPoint y: 252, distance: 62.3
drag, startPoint x: 1339, startPoint y: 301, endPoint x: 1236, endPoint y: 227, distance: 126.8
drag, startPoint x: 1236, startPoint y: 227, endPoint x: 1230, endPoint y: 210, distance: 18.0
drag, startPoint x: 1223, startPoint y: 206, endPoint x: 1217, endPoint y: 204, distance: 6.3
drag, startPoint x: 1217, startPoint y: 204, endPoint x: 1203, endPoint y: 203, distance: 14.0
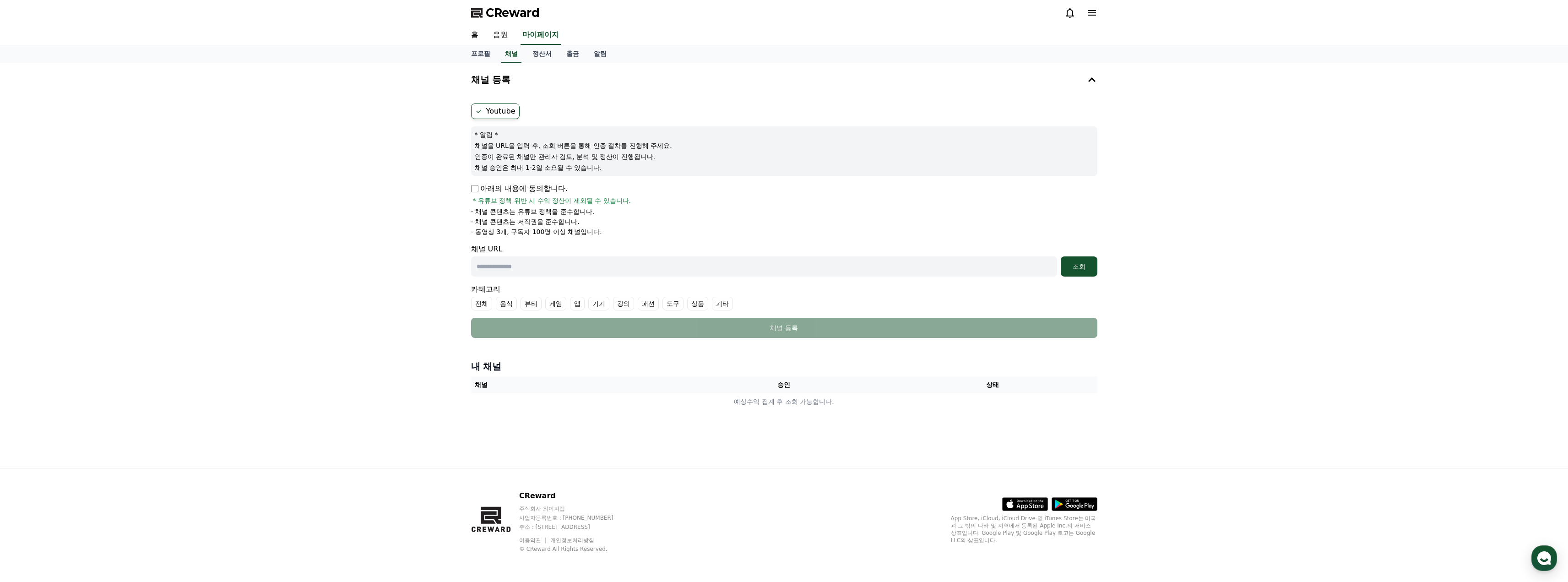
drag, startPoint x: 1203, startPoint y: 203, endPoint x: 1178, endPoint y: 203, distance: 25.0
click at [1178, 203] on div "채널 등록 Youtube * 알림 * 채널을 URL을 입력 후, 조회 버튼을 통해 인증 절차를 진행해 주세요. 인증이 완료된 채널만 관리자 검…" at bounding box center [784, 265] width 1568 height 405
drag, startPoint x: 1178, startPoint y: 203, endPoint x: 1158, endPoint y: 202, distance: 20.0
drag, startPoint x: 1158, startPoint y: 202, endPoint x: 1149, endPoint y: 200, distance: 9.2
click at [1140, 198] on div "채널 등록 Youtube * 알림 * 채널을 URL을 입력 후, 조회 버튼을 통해 인증 절차를 진행해 주세요. 인증이 완료된 채널만 관리자 검…" at bounding box center [784, 265] width 1568 height 405
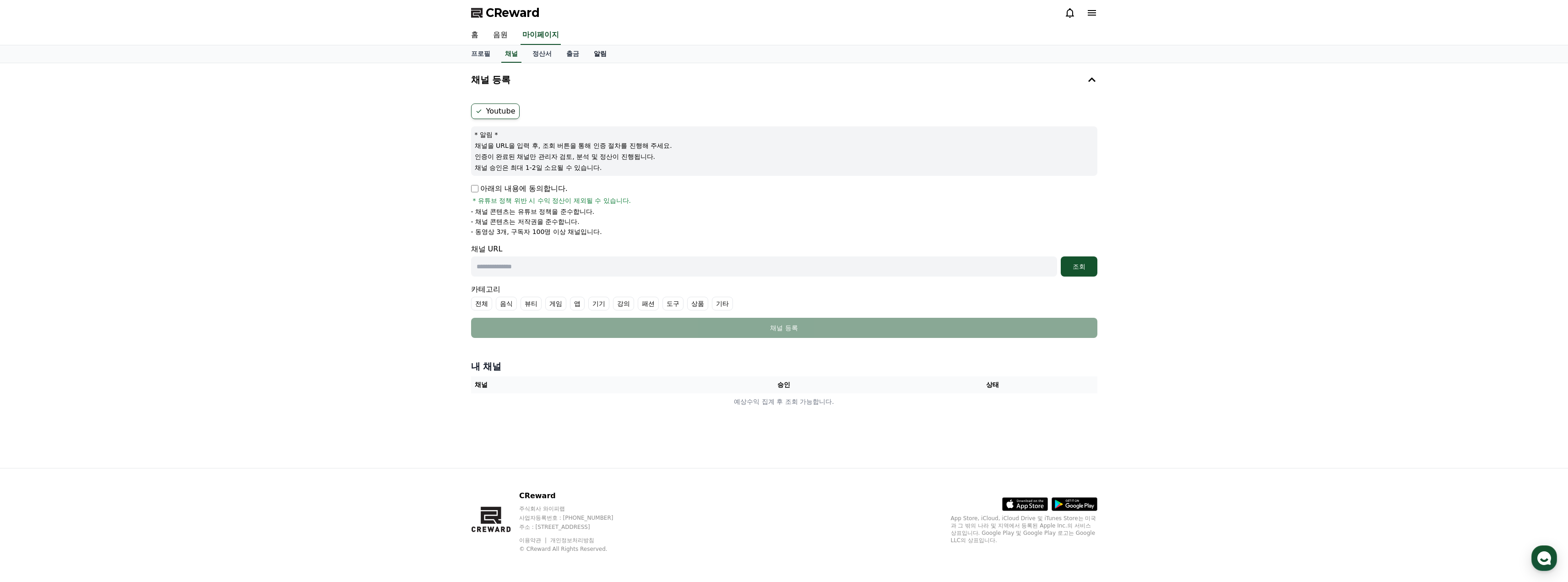
click at [596, 52] on link "알림" at bounding box center [600, 54] width 28 height 17
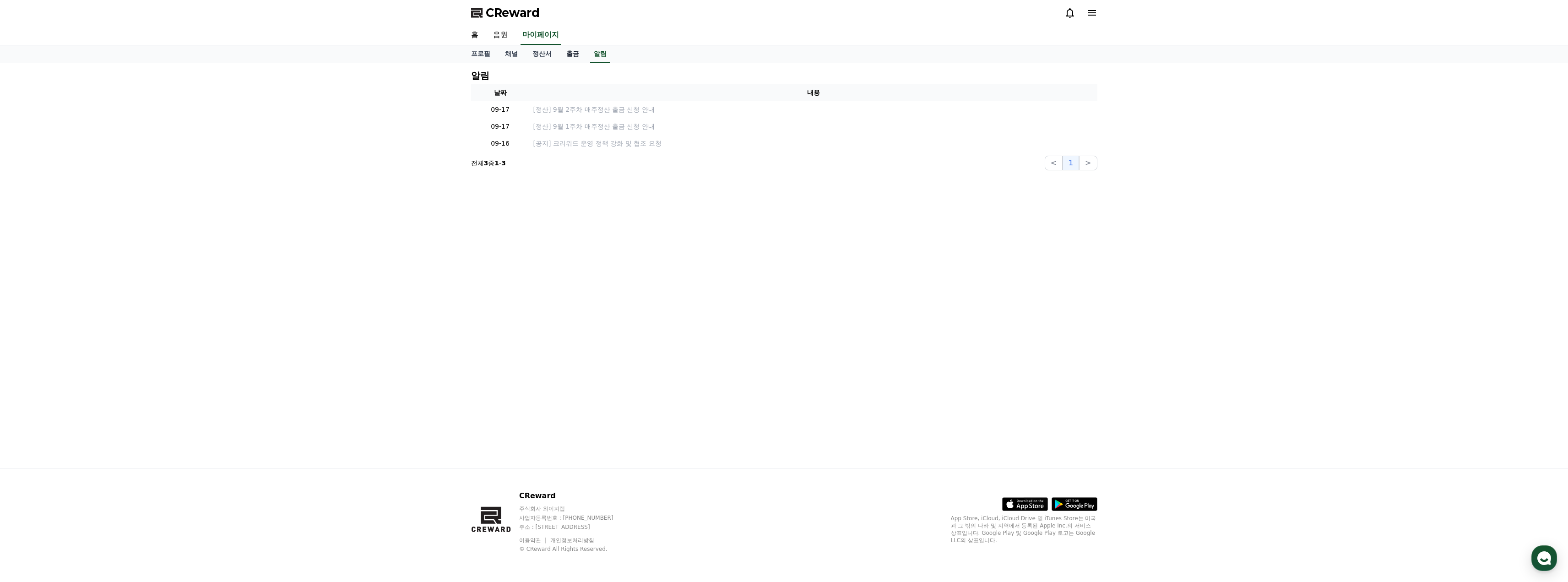
click at [573, 58] on link "출금" at bounding box center [573, 54] width 28 height 17
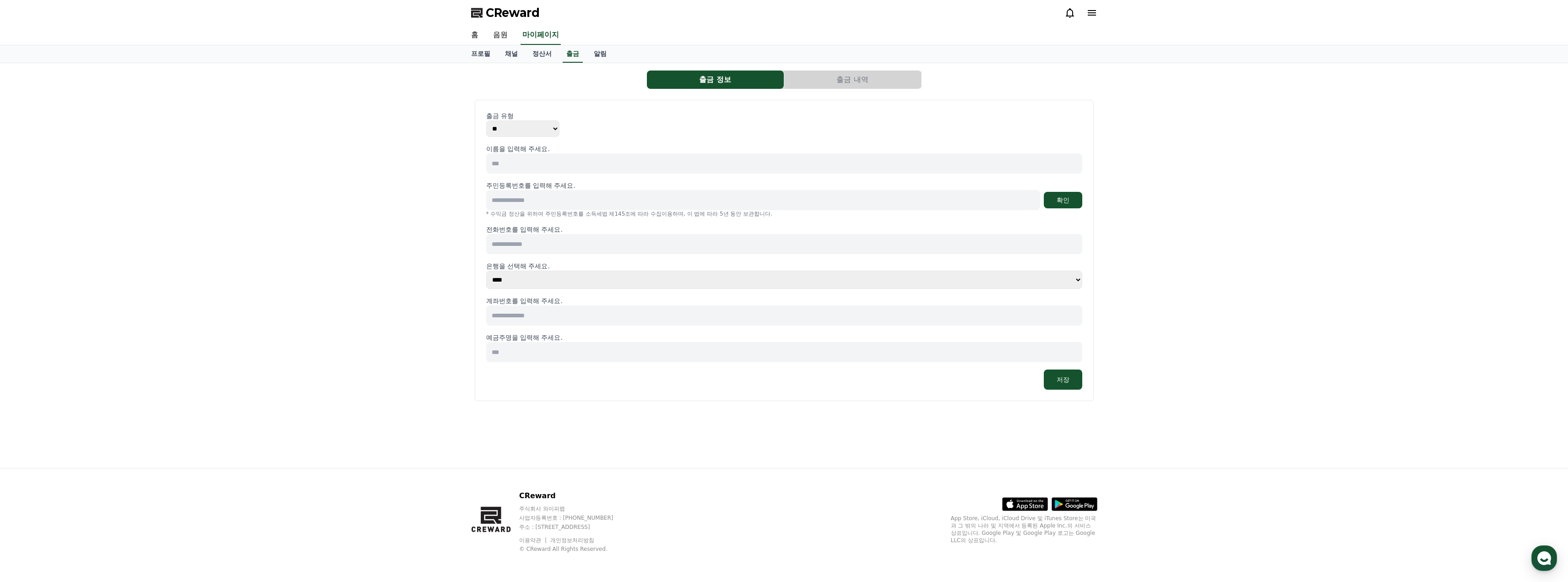
click at [526, 173] on div "이름을 입력해 주세요. 주민등록번호를 입력해 주세요. 확인 * 수익금 정산을 위하여 주민등록번호를 소득세법 제145조에 따라 수집이용하며, 이…" at bounding box center [784, 267] width 596 height 246
drag, startPoint x: 579, startPoint y: 110, endPoint x: 540, endPoint y: 106, distance: 39.2
click at [540, 106] on div "출금 유형 ** *** 이름을 입력해 주세요. 주민등록번호를 입력해 주세요. 확인 * 수익금 정산을 위하여 주민등록번호를 소득세법 제145조에…" at bounding box center [784, 250] width 619 height 302
click at [539, 55] on link "정산서" at bounding box center [542, 54] width 34 height 17
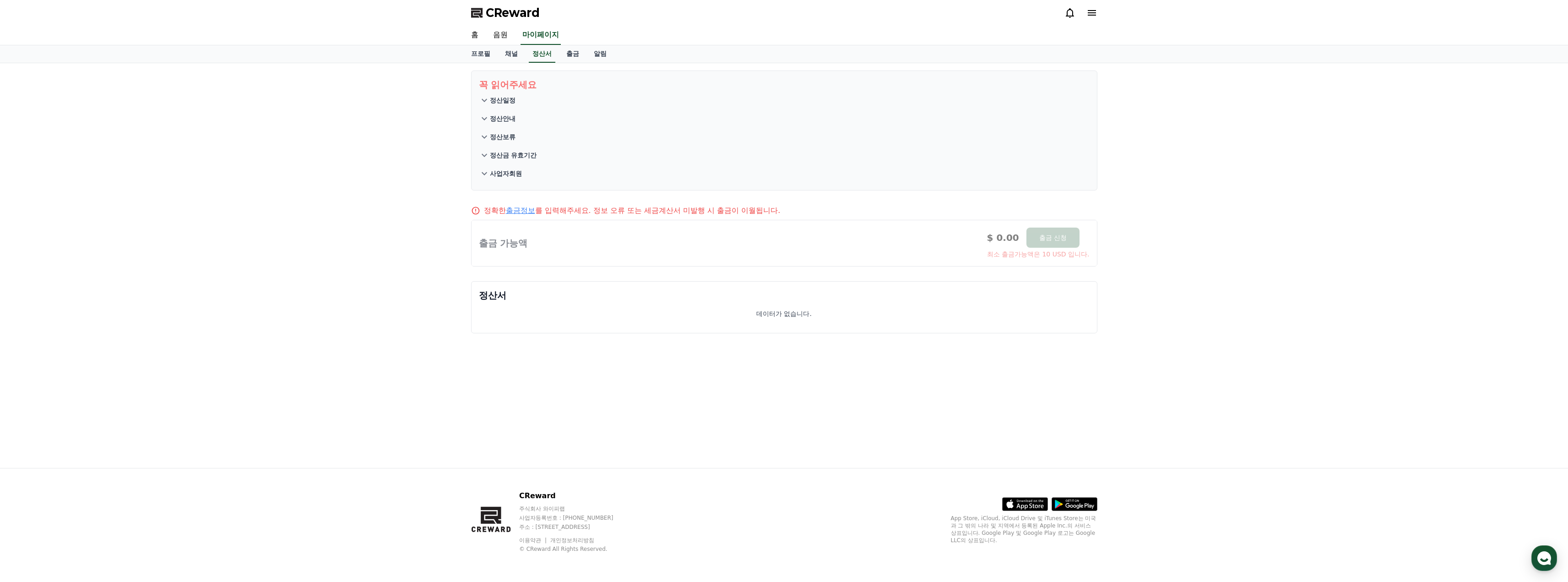
click at [485, 173] on icon at bounding box center [484, 173] width 5 height 3
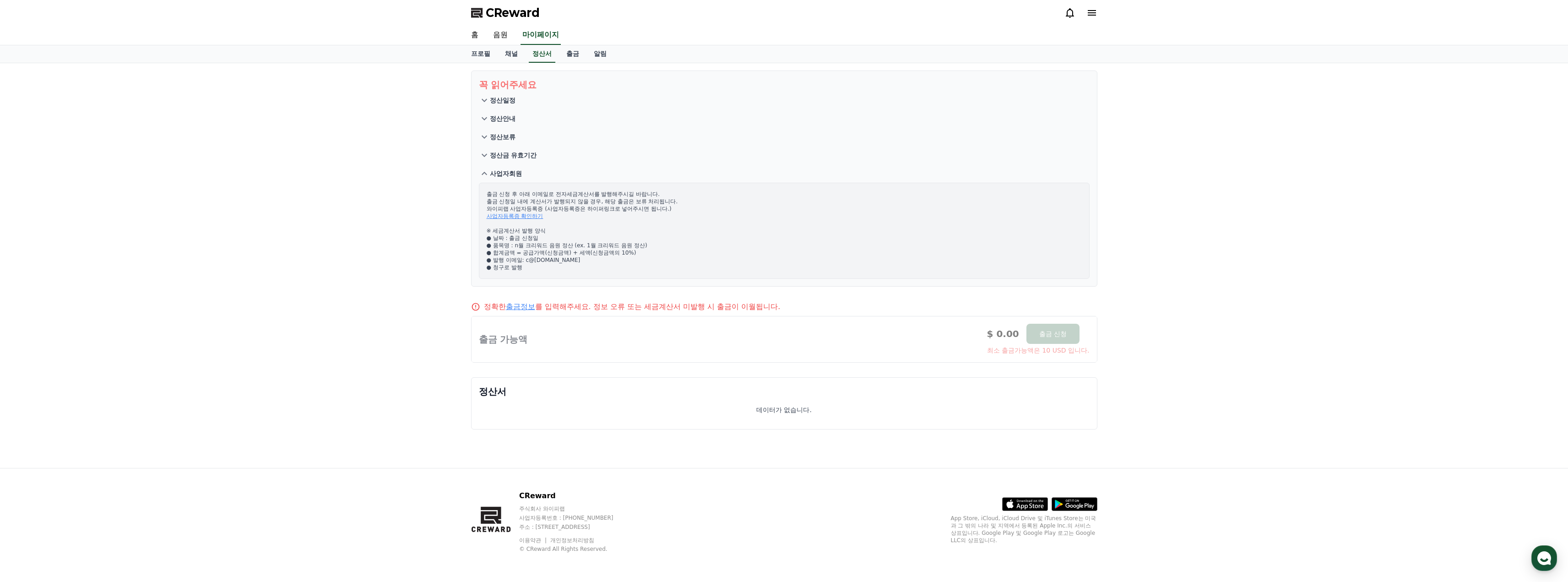
click at [485, 173] on icon at bounding box center [484, 173] width 5 height 3
click at [487, 156] on icon at bounding box center [484, 155] width 11 height 11
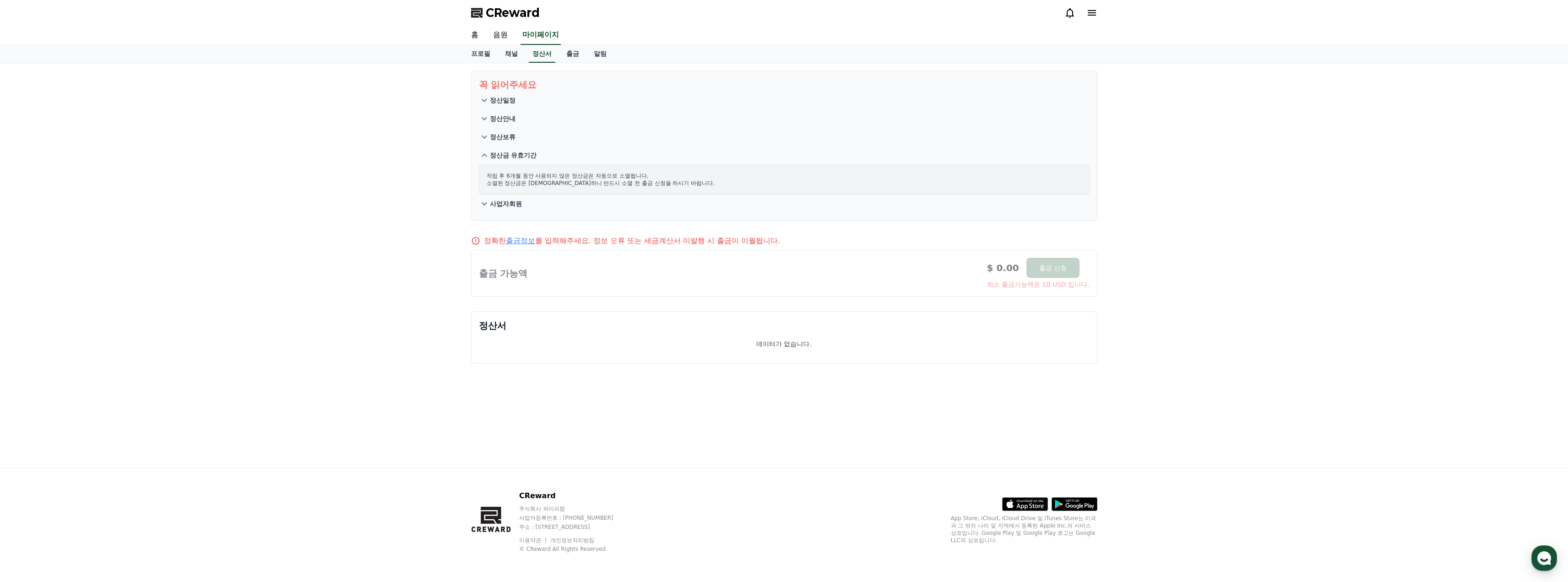
click at [487, 156] on icon at bounding box center [484, 154] width 5 height 3
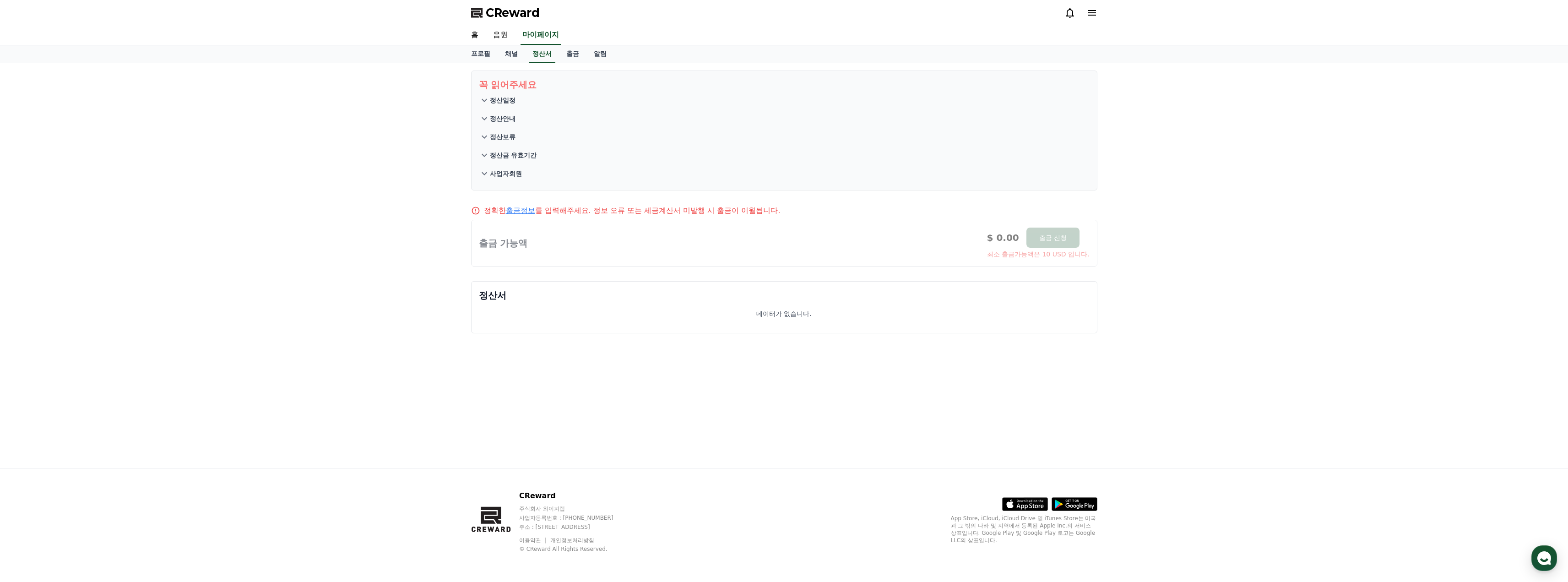
click at [483, 137] on icon at bounding box center [484, 137] width 5 height 3
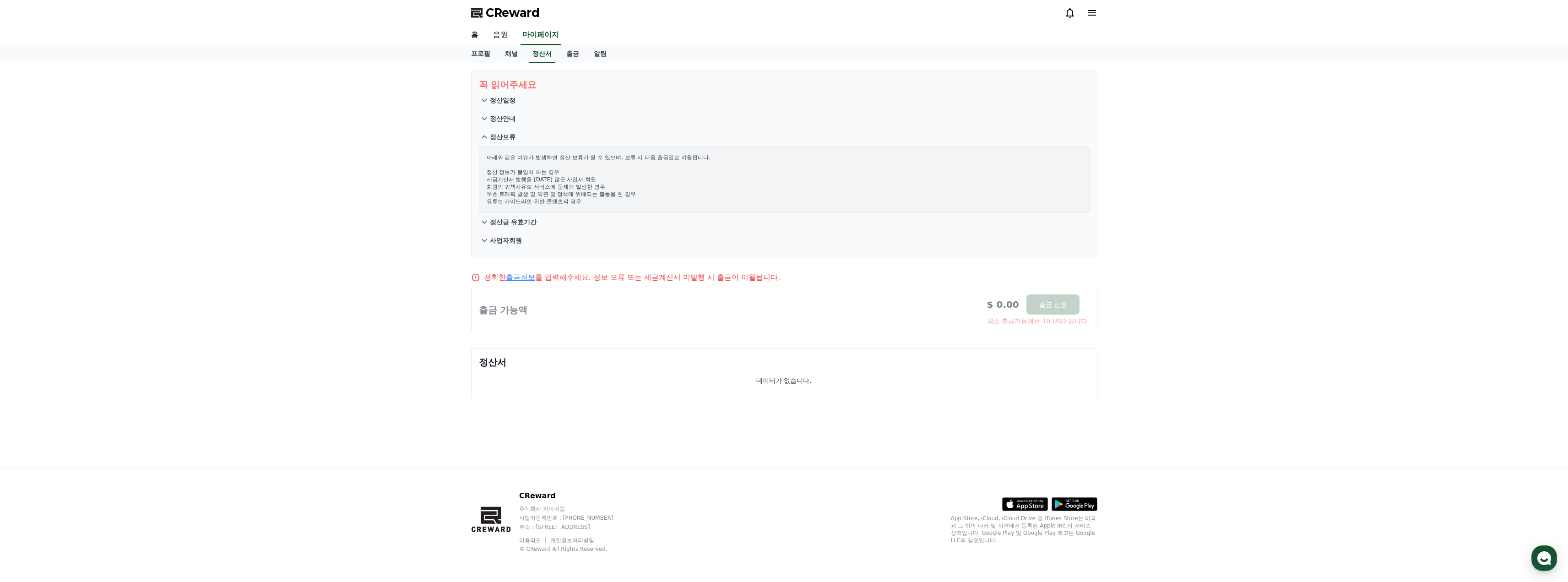
click at [127, 204] on div "꼭 읽어주세요 정산일정 정산안내 정산보류 아래와 같은 이슈가 발생하면 정산 보류가 될 수 있으며, 보류 시 다음 출금일로 이월됩니다. 정산 정…" at bounding box center [784, 265] width 1568 height 405
click at [491, 119] on p "정산안내" at bounding box center [503, 119] width 26 height 9
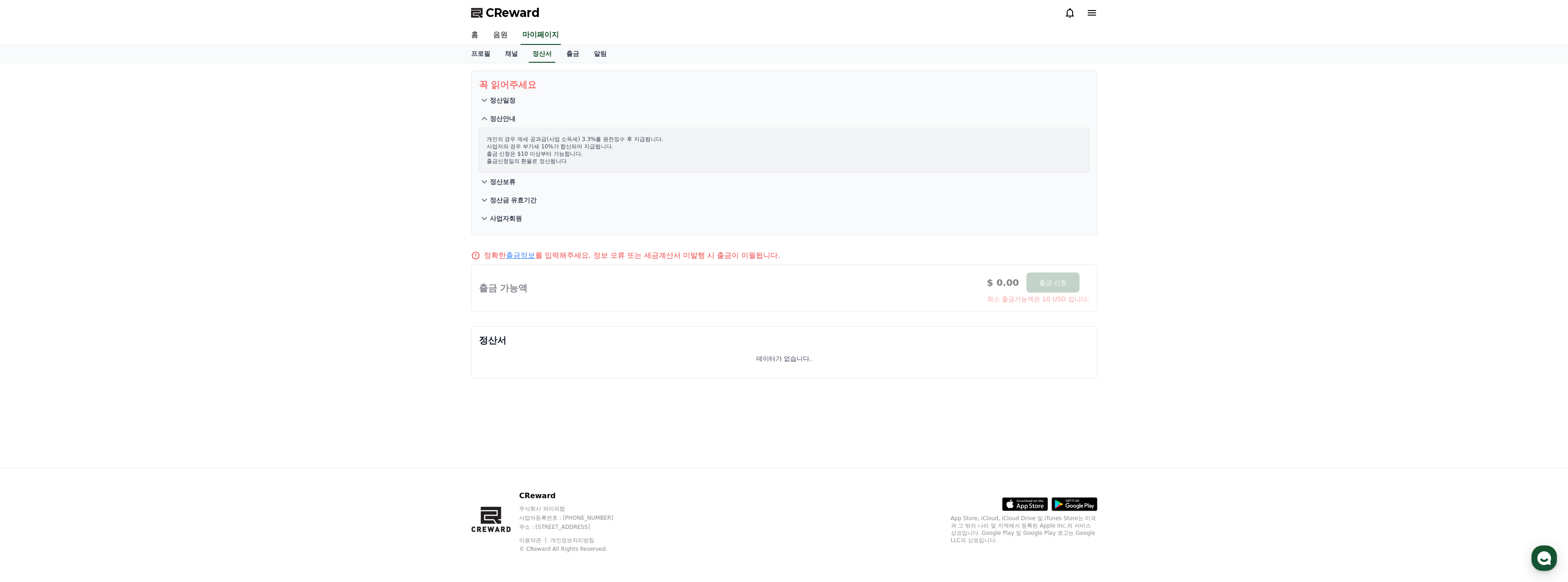
click at [493, 97] on p "정산일정" at bounding box center [503, 101] width 26 height 9
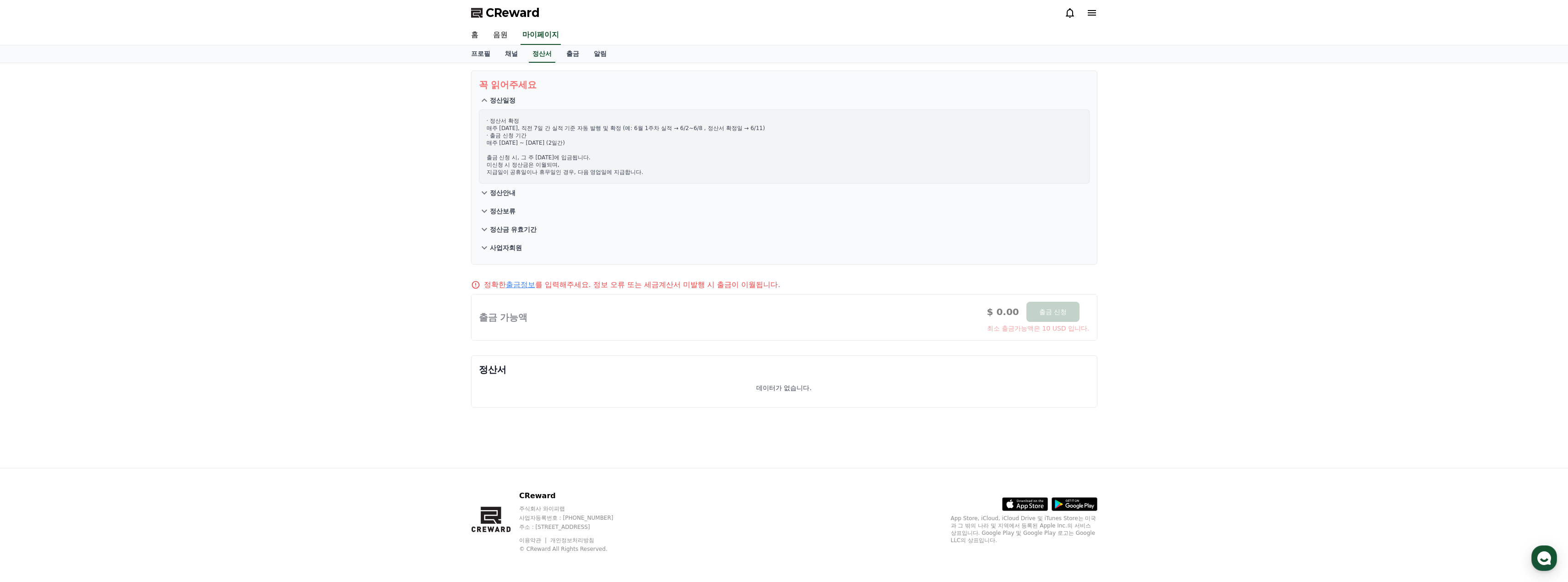
drag, startPoint x: 743, startPoint y: 121, endPoint x: 614, endPoint y: 110, distance: 129.5
drag, startPoint x: 614, startPoint y: 110, endPoint x: 267, endPoint y: 181, distance: 354.2
click at [250, 185] on div "꼭 읽어주세요 정산일정 · 정산서 확정 매주 [DATE], 직전 7일 간 실적 기준 자동 발행 및 확정 (예: 6월 1주차 실적 → 6/2~6…" at bounding box center [784, 265] width 1568 height 405
click at [507, 57] on link "채널" at bounding box center [512, 54] width 28 height 17
